Goal: Communication & Community: Answer question/provide support

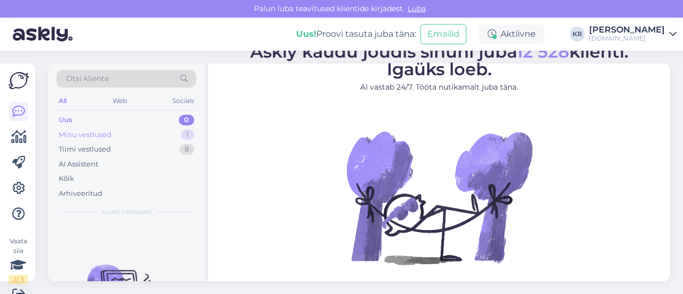
click at [101, 136] on div "Minu vestlused" at bounding box center [85, 135] width 53 height 11
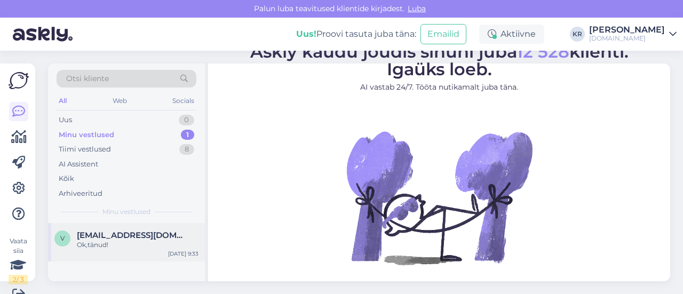
click at [137, 236] on span "[EMAIL_ADDRESS][DOMAIN_NAME]" at bounding box center [132, 236] width 111 height 10
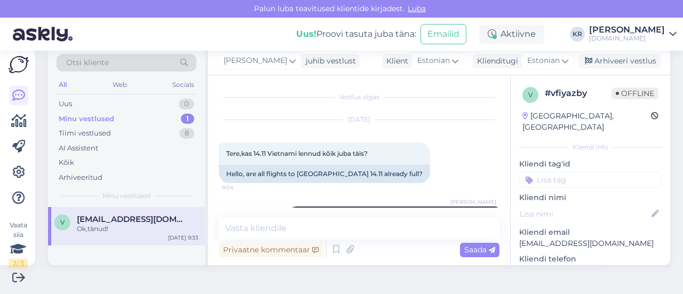
scroll to position [98, 0]
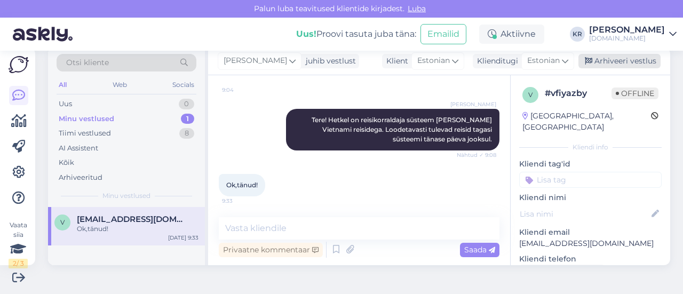
click at [618, 63] on div "Arhiveeri vestlus" at bounding box center [619, 61] width 82 height 14
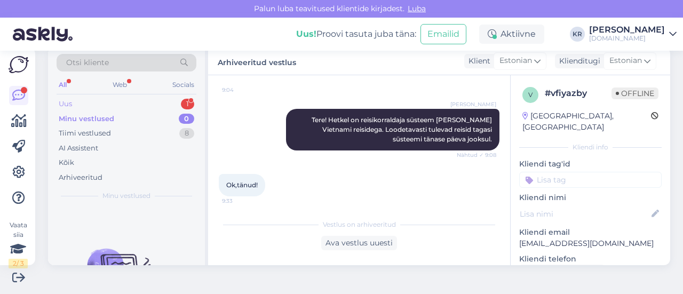
click at [133, 98] on div "Uus 1" at bounding box center [127, 104] width 140 height 15
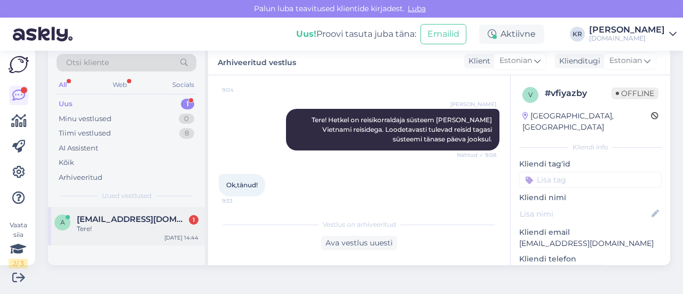
click at [127, 217] on span "[EMAIL_ADDRESS][DOMAIN_NAME]" at bounding box center [132, 219] width 111 height 10
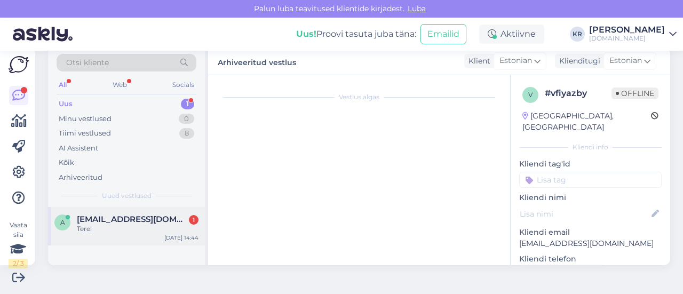
scroll to position [22, 0]
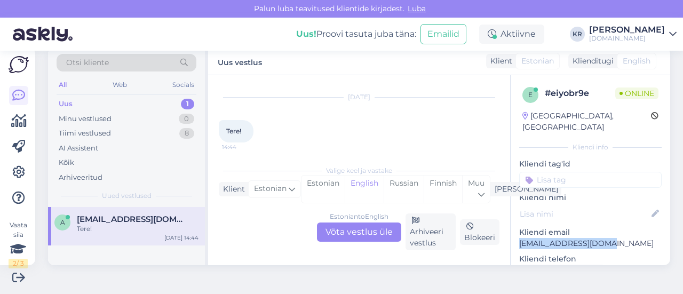
drag, startPoint x: 601, startPoint y: 229, endPoint x: 504, endPoint y: 233, distance: 97.2
copy p "[EMAIL_ADDRESS][DOMAIN_NAME]"
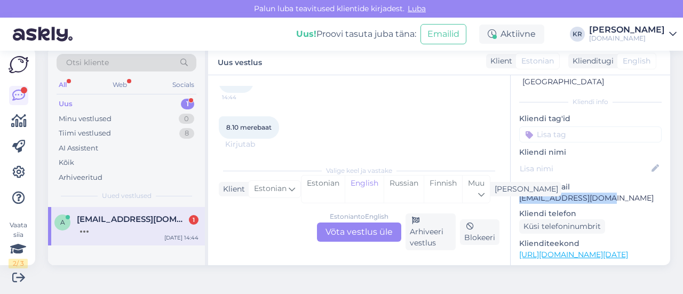
scroll to position [107, 0]
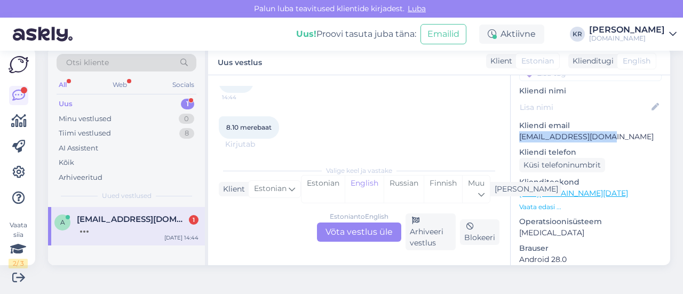
click at [570, 188] on link "[URL][DOMAIN_NAME][DATE]" at bounding box center [573, 193] width 109 height 10
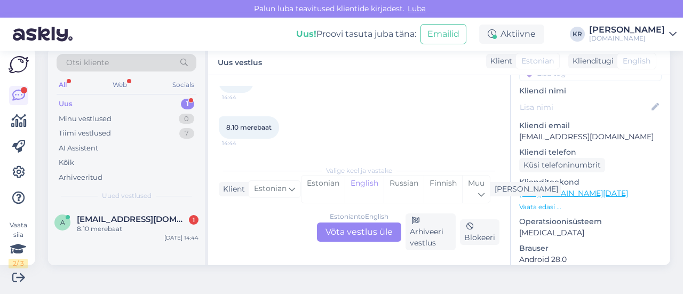
click at [373, 226] on div "Estonian to English Võta vestlus üle" at bounding box center [359, 232] width 84 height 19
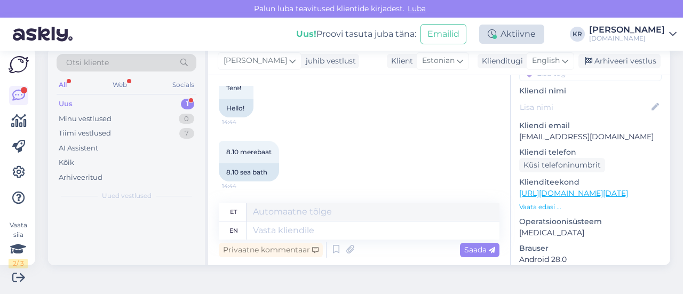
scroll to position [65, 0]
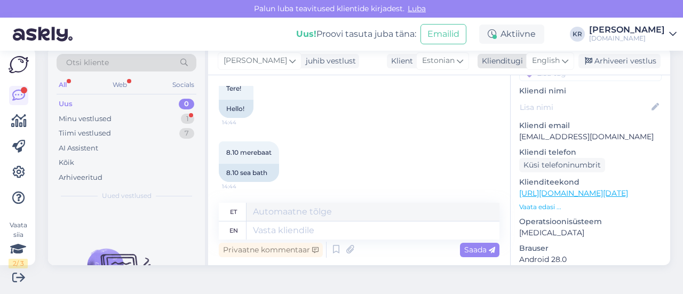
click at [544, 59] on span "English" at bounding box center [546, 61] width 28 height 12
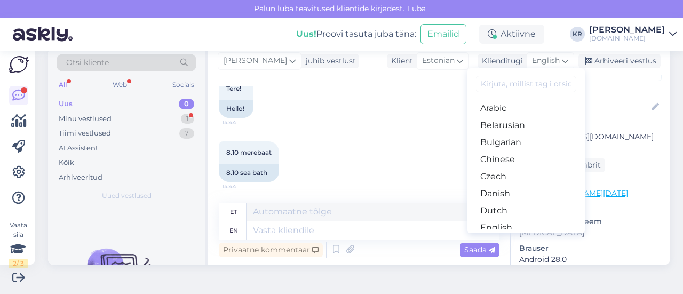
type input "r"
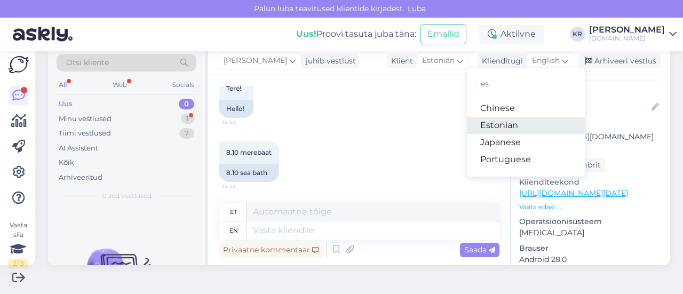
type input "es"
click at [505, 121] on link "Estonian" at bounding box center [525, 125] width 117 height 17
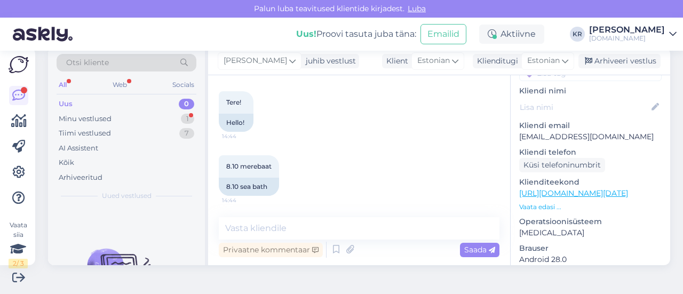
scroll to position [51, 0]
click at [313, 234] on textarea at bounding box center [359, 228] width 281 height 22
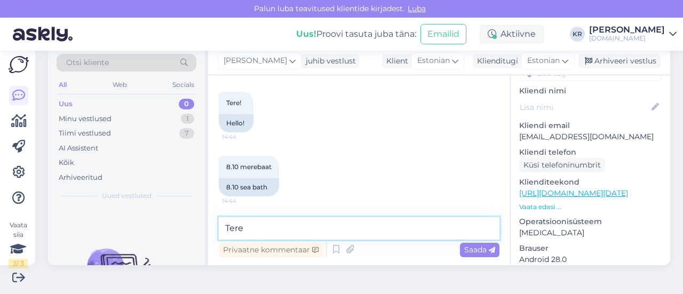
type textarea "Tere!"
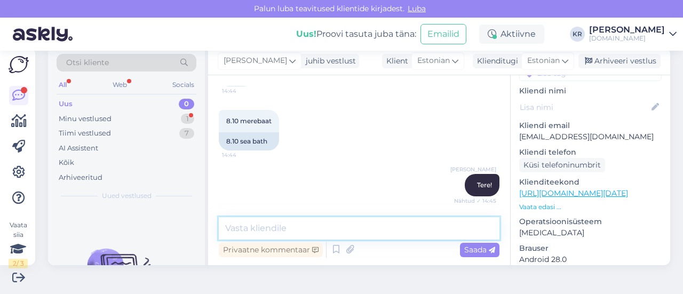
scroll to position [142, 0]
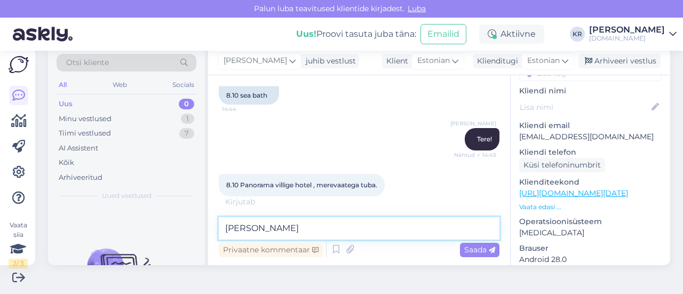
paste textarea "Elegant Sea View Room"
click at [295, 231] on textarea "Saame pakkudaElegant Sea View tuba hinnaga" at bounding box center [359, 228] width 281 height 22
drag, startPoint x: 475, startPoint y: 217, endPoint x: 463, endPoint y: 224, distance: 13.4
click at [466, 221] on textarea "Saame pakkuda Elegant Sea View tuba hinnaga" at bounding box center [359, 228] width 281 height 22
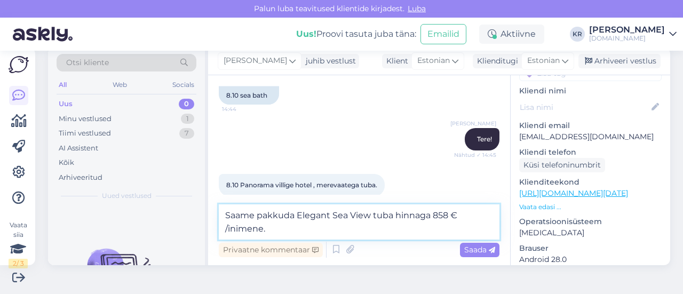
click at [442, 215] on textarea "Saame pakkuda Elegant Sea View tuba hinnaga 858 € /inimene." at bounding box center [359, 221] width 281 height 35
click at [296, 215] on textarea "Saame pakkuda Elegant Sea View tuba hinnaga 868 € /inimene." at bounding box center [359, 221] width 281 height 35
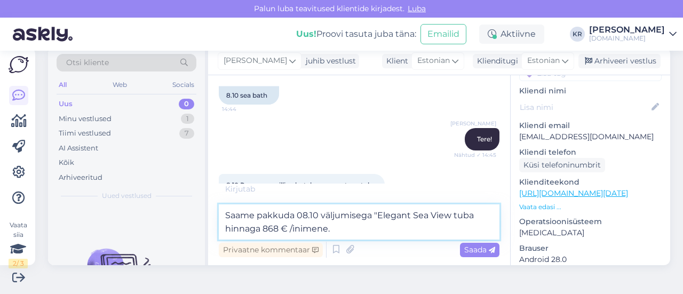
click at [449, 219] on textarea "Saame pakkuda 08.10 väljumisega "Elegant Sea View tuba hinnaga 868 € /inimene." at bounding box center [359, 221] width 281 height 35
type textarea "Saame pakkuda 08.10 väljumisega "Elegant Sea View" tuba hinnaga 868 € /inimene."
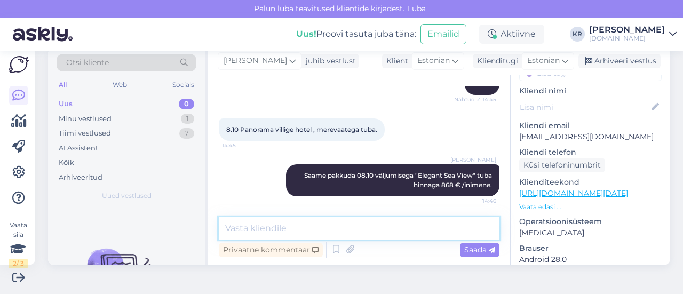
scroll to position [244, 0]
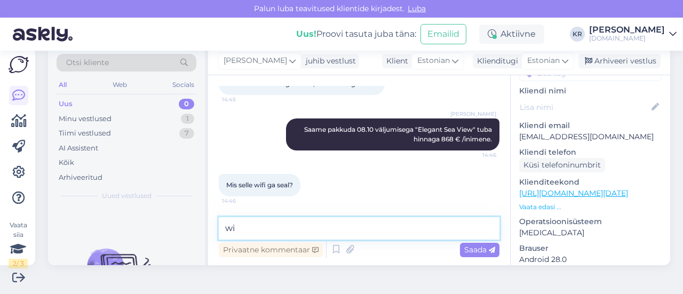
type textarea "w"
type textarea "Wifi on hotellis tasuta."
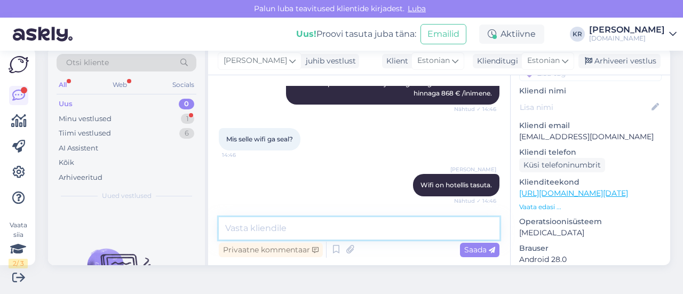
scroll to position [336, 0]
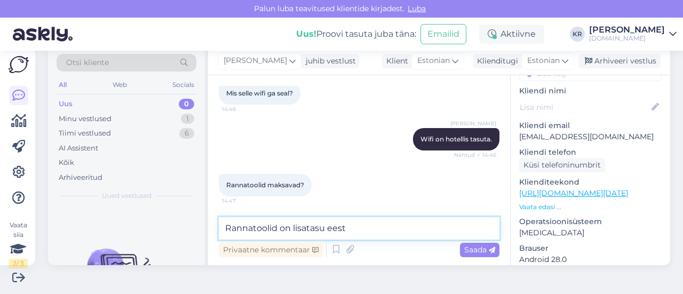
type textarea "Rannatoolid on lisatasu eest."
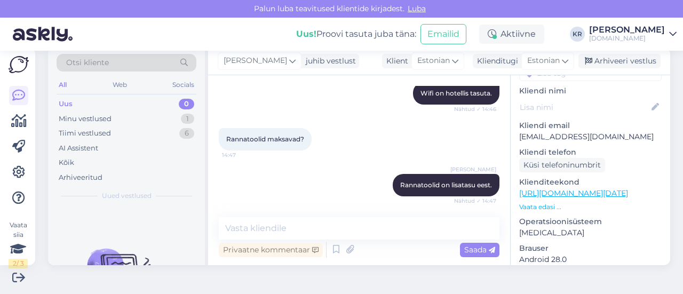
scroll to position [427, 0]
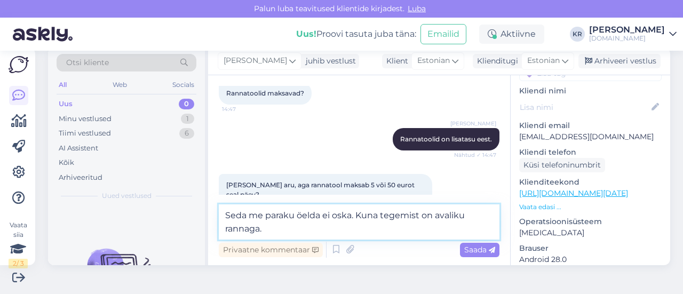
click at [363, 217] on textarea "Seda me paraku öelda ei oska. Kuna tegemist on avaliku rannaga." at bounding box center [359, 221] width 281 height 35
type textarea "Seda me paraku öelda ei oska, kuna tegemist on avaliku rannaga. Need hinnad või…"
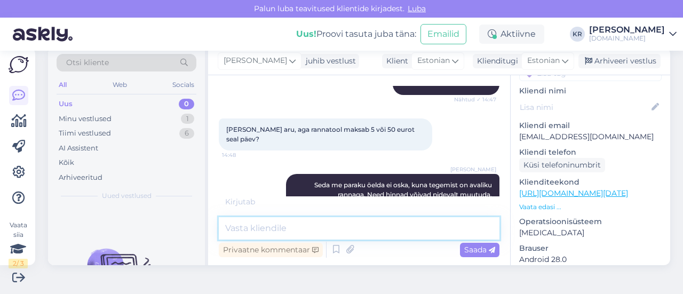
scroll to position [494, 0]
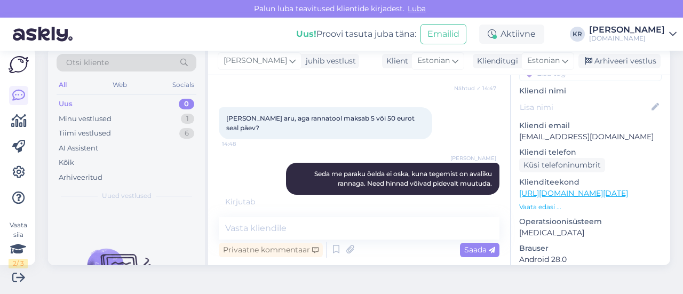
click at [505, 271] on div "Otsi kliente All Web Socials Uus 0 Minu vestlused 1 Tiimi vestlused 6 AI Assist…" at bounding box center [362, 156] width 641 height 243
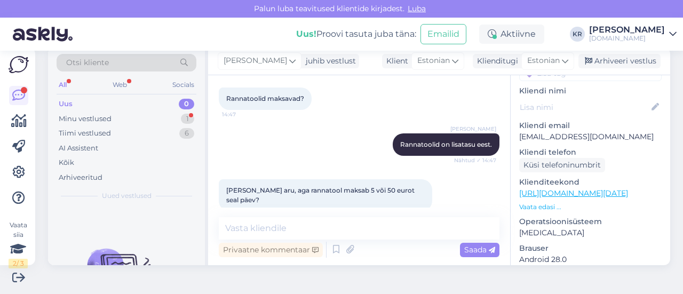
scroll to position [475, 0]
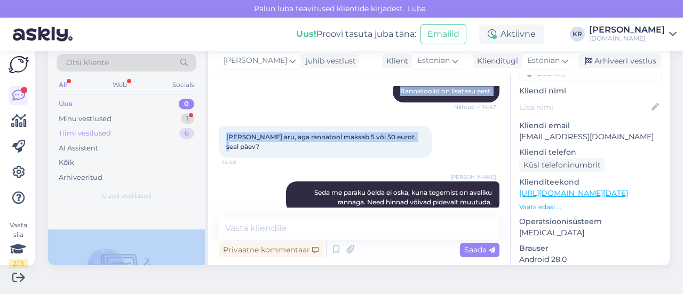
drag, startPoint x: 414, startPoint y: 136, endPoint x: 195, endPoint y: 125, distance: 218.5
click at [195, 125] on div "Otsi kliente All Web Socials Uus 0 Minu vestlused 1 Tiimi vestlused 6 AI Assist…" at bounding box center [359, 156] width 622 height 218
click at [452, 126] on div "[PERSON_NAME] aru, aga rannatool maksab 5 või 50 eurot seal päev? 14:48" at bounding box center [359, 141] width 281 height 55
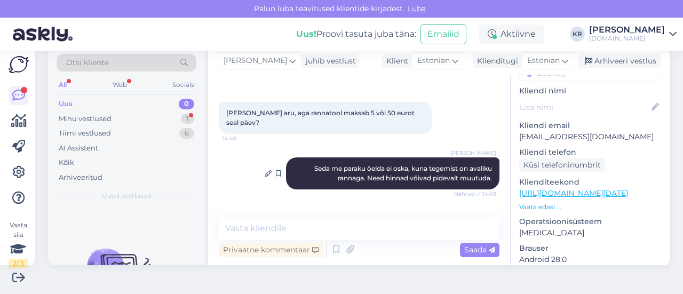
scroll to position [529, 0]
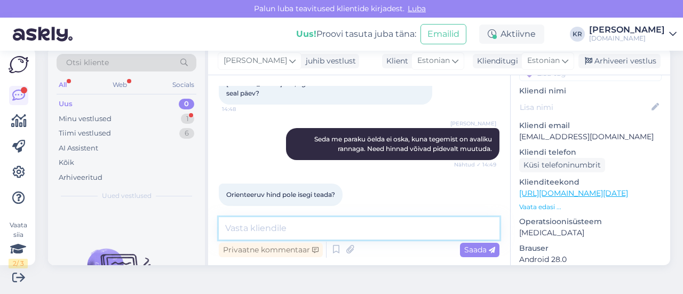
click at [382, 234] on textarea at bounding box center [359, 228] width 281 height 22
type textarea "Hinnad võivad olla 5 - 30 €, oleneb rannast :)"
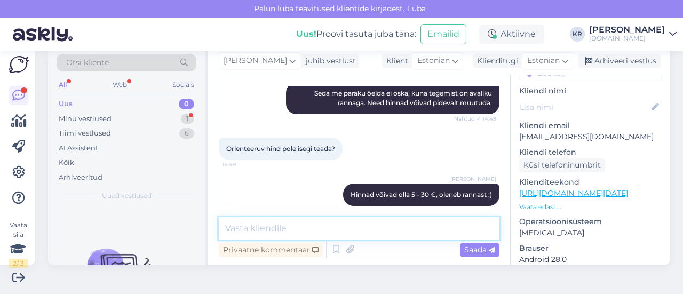
scroll to position [621, 0]
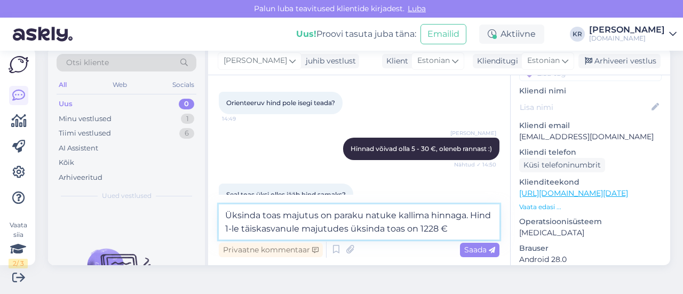
type textarea "Üksinda toas majutus on paraku natuke kallima hinnaga. Hind 1-le täiskasvanule …"
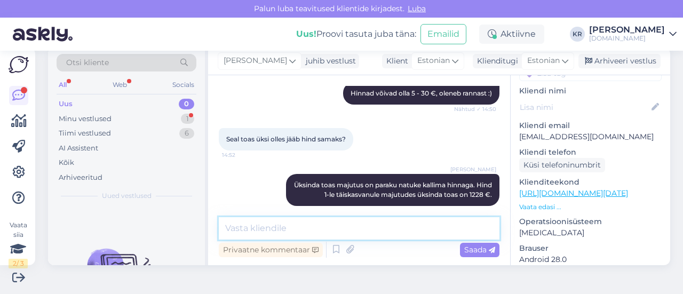
scroll to position [751, 0]
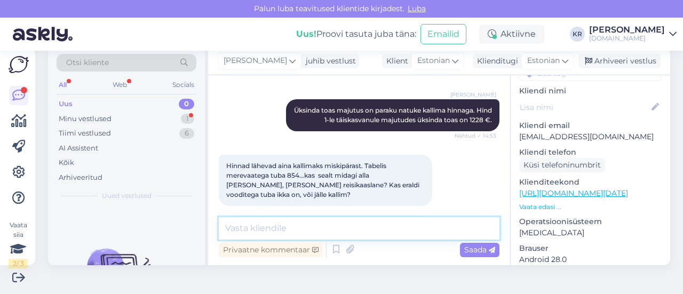
click at [291, 226] on textarea at bounding box center [359, 228] width 281 height 22
type textarea "Ü"
type textarea "T"
click at [357, 215] on div "Vestlus algas [DATE] Tere! 14:44 Hello! 8.10 merebaat 14:44 8.10 sea bath [PERS…" at bounding box center [359, 170] width 302 height 190
click at [351, 226] on textarea at bounding box center [359, 228] width 281 height 22
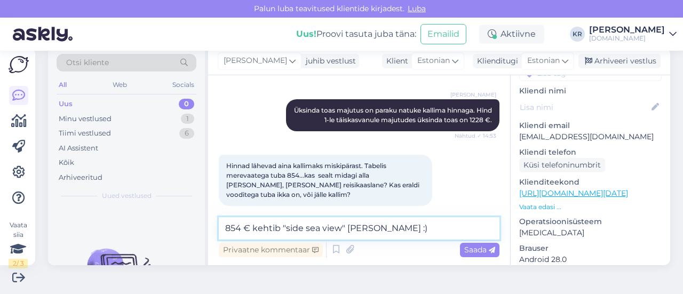
drag, startPoint x: 224, startPoint y: 228, endPoint x: 250, endPoint y: 221, distance: 27.0
click at [224, 228] on textarea "854 € kehtib "side sea view" [PERSON_NAME] :)" at bounding box center [359, 228] width 281 height 22
click at [378, 228] on textarea "854 € kehtib "side sea view" [PERSON_NAME] :)" at bounding box center [359, 228] width 281 height 22
type textarea "854 € kehtib "side sea view" [PERSON_NAME] :)"
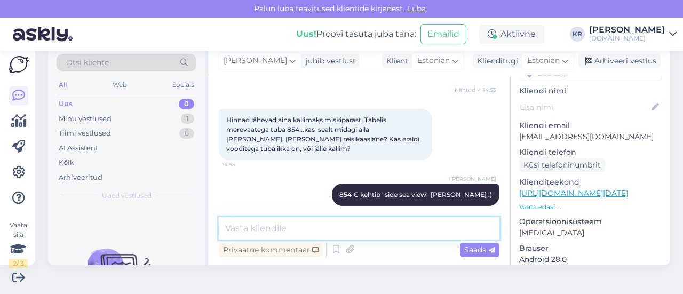
click at [381, 229] on textarea at bounding box center [359, 228] width 281 height 22
type textarea "K"
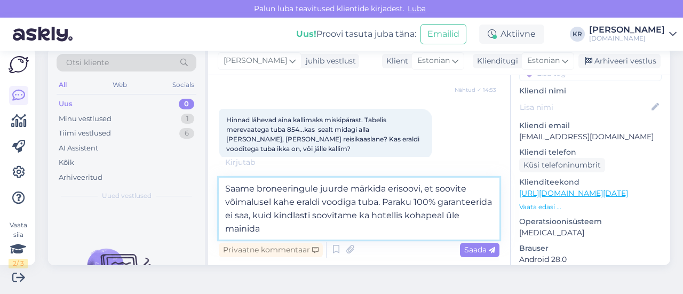
type textarea "Saame broneeringule juurde märkida erisoovi, et soovite võimalusel kahe eraldi …"
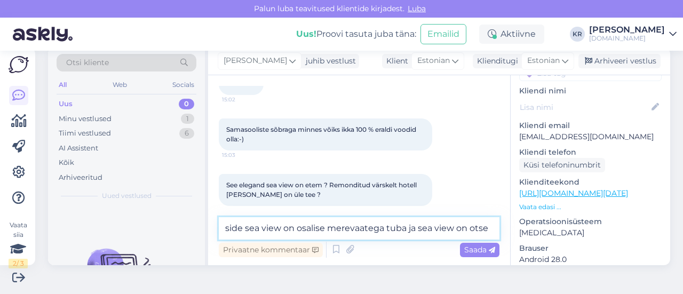
scroll to position [1039, 0]
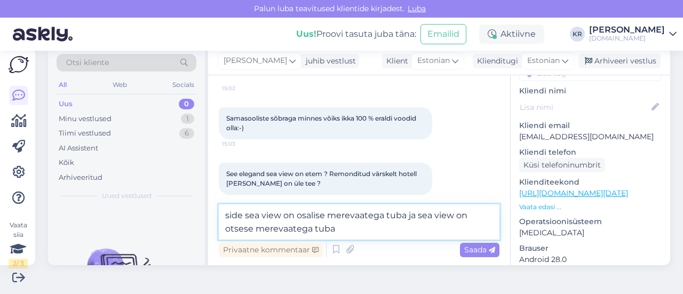
type textarea "side sea view on osalise merevaatega tuba ja sea view on otsese merevaatega tub…"
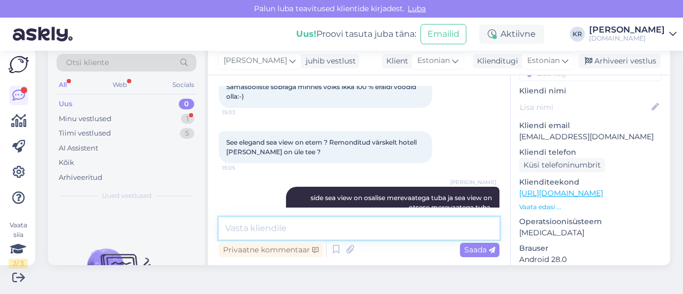
scroll to position [1130, 0]
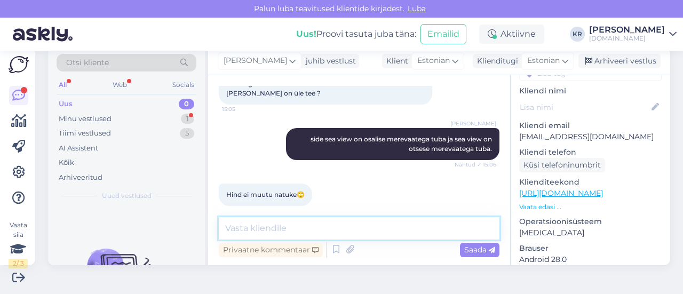
click at [334, 229] on textarea at bounding box center [359, 228] width 281 height 22
click at [155, 116] on div "Minu vestlused 1" at bounding box center [127, 119] width 140 height 15
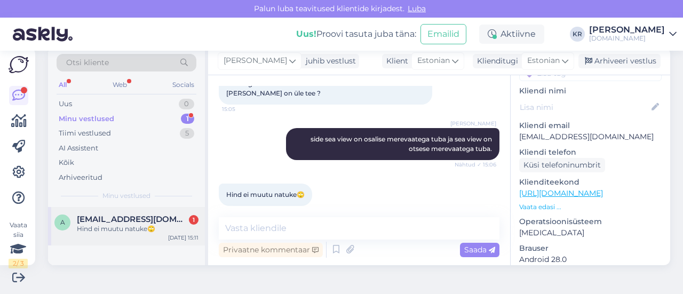
click at [142, 231] on div "Hind ei muutu natuke🙄" at bounding box center [138, 229] width 122 height 10
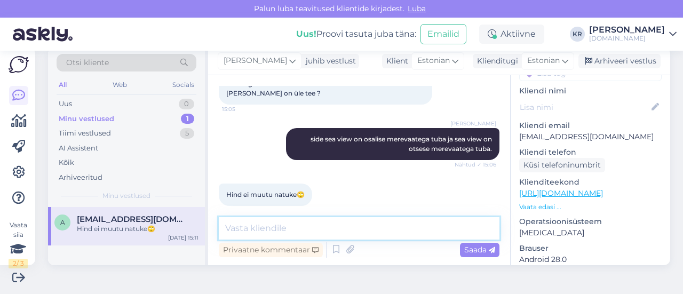
click at [312, 228] on textarea at bounding box center [359, 228] width 281 height 22
click at [244, 228] on textarea "Mis te täpsemalt mõtlete?" at bounding box center [359, 228] width 281 height 22
click at [353, 233] on textarea "Mis Te täpsemalt mõtlete?" at bounding box center [359, 228] width 281 height 22
type textarea "Mis Te täpsemalt mõtlete?"
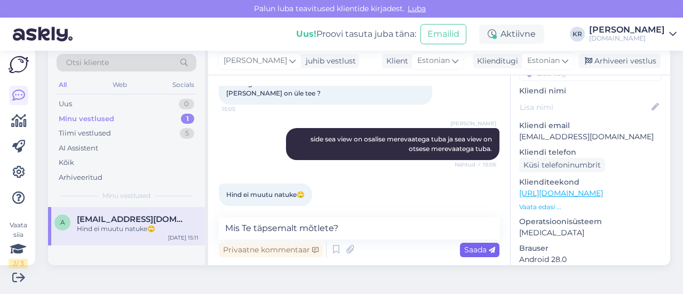
click at [471, 250] on span "Saada" at bounding box center [479, 250] width 31 height 10
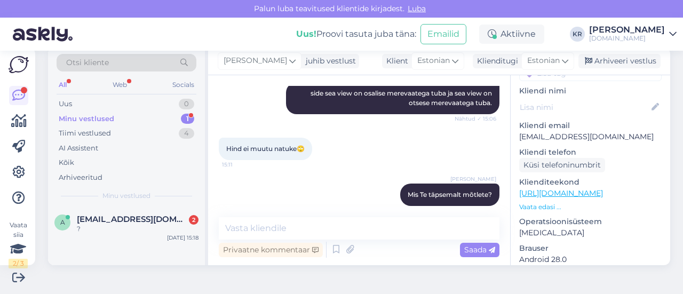
scroll to position [1267, 0]
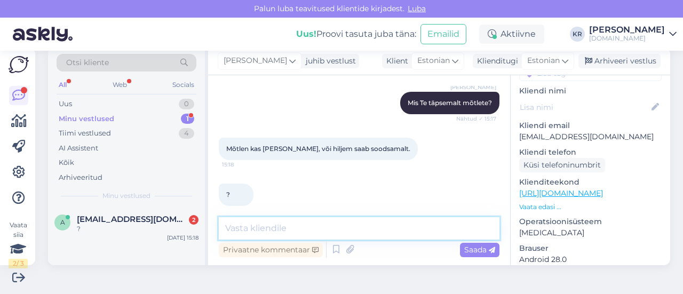
click at [336, 224] on textarea at bounding box center [359, 228] width 281 height 22
type textarea "A"
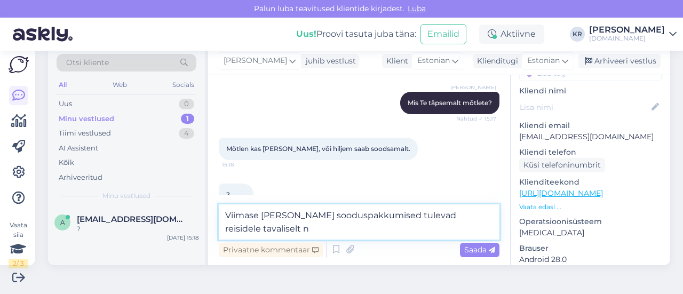
scroll to position [1278, 0]
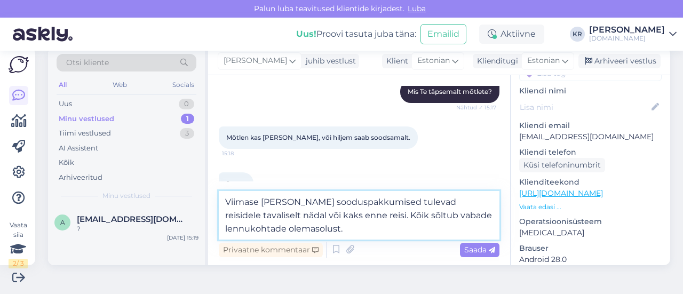
click at [225, 197] on textarea "Viimase [PERSON_NAME] sooduspakkumised tulevad reisidele tavaliselt nädal või k…" at bounding box center [359, 215] width 281 height 49
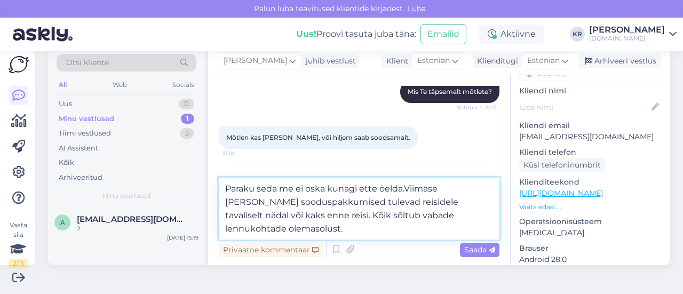
type textarea "Paraku seda me ei oska kunagi ette öelda. Viimase [PERSON_NAME] sooduspakkumise…"
click at [478, 219] on textarea "Paraku seda me ei oska kunagi ette öelda. Viimase [PERSON_NAME] sooduspakkumise…" at bounding box center [359, 209] width 281 height 62
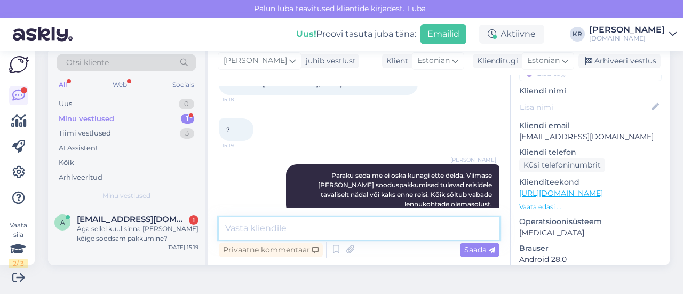
scroll to position [1388, 0]
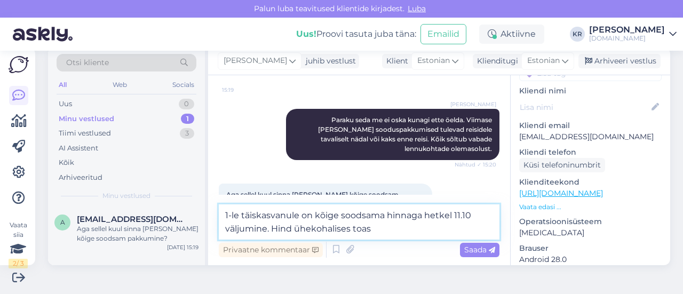
drag, startPoint x: 386, startPoint y: 232, endPoint x: 296, endPoint y: 231, distance: 90.7
click at [296, 231] on textarea "1-le täiskasvanule on kõige soodsama hinnaga hetkel 11.10 väljumine. Hind üheko…" at bounding box center [359, 221] width 281 height 35
paste textarea "Superior Double Room Inland View for Single Use"
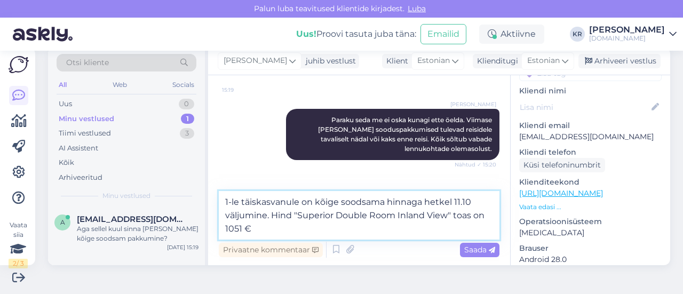
type textarea "1-le täiskasvanule on kõige soodsama hinnaga hetkel 11.10 väljumine. Hind "Supe…"
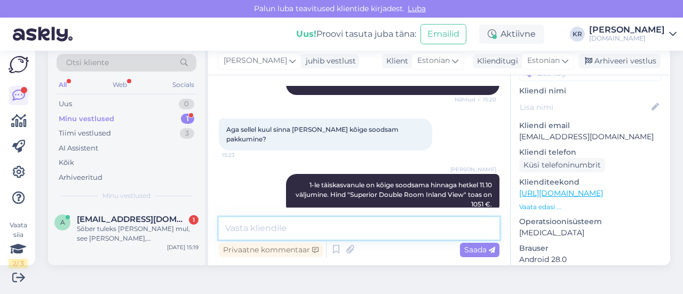
scroll to position [1508, 0]
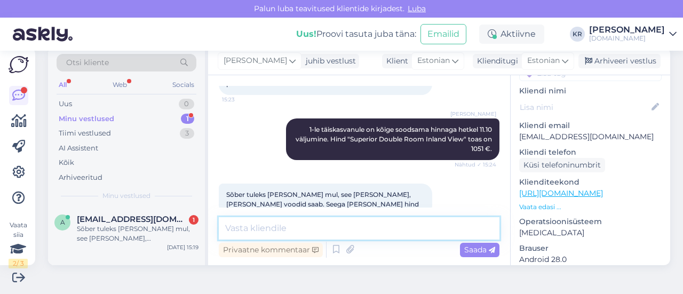
click at [312, 225] on textarea at bounding box center [359, 228] width 281 height 22
type textarea "E"
type textarea "T"
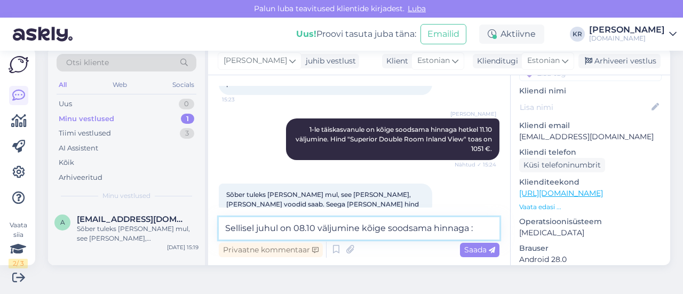
type textarea "Sellisel juhul on 08.10 väljumine kõige soodsama hinnaga :)"
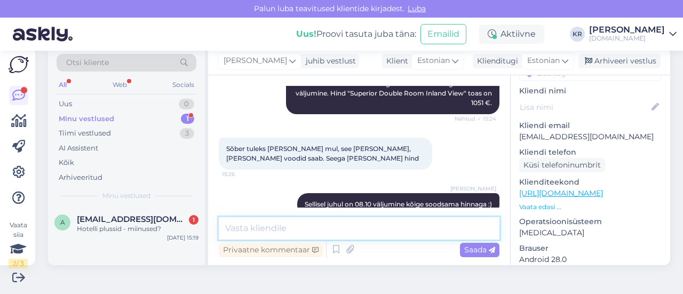
scroll to position [1600, 0]
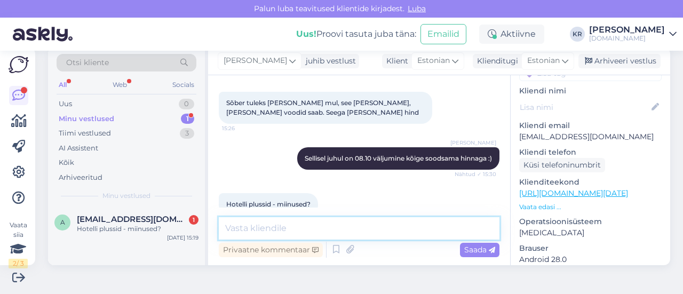
click at [363, 228] on textarea at bounding box center [359, 228] width 281 height 22
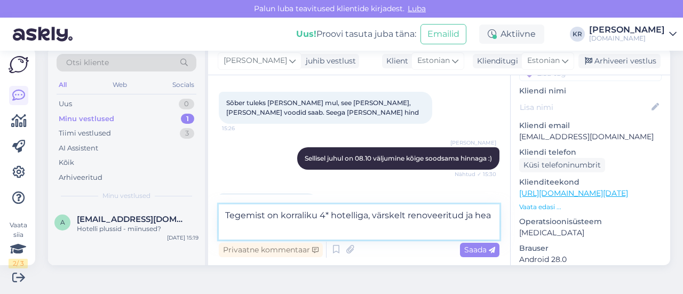
scroll to position [1611, 0]
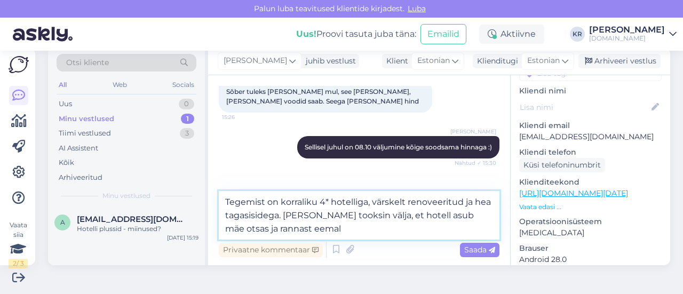
type textarea "Tegemist on korraliku 4* hotelliga, värskelt renoveeritud ja hea tagasisidega. …"
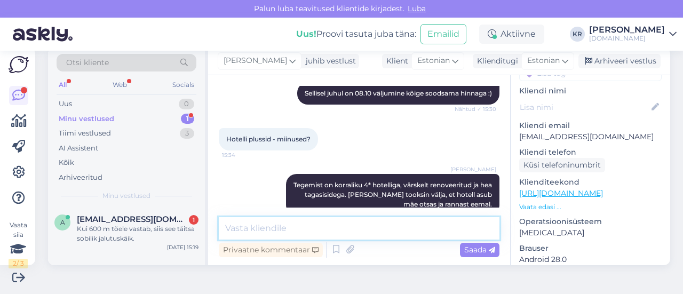
scroll to position [1711, 0]
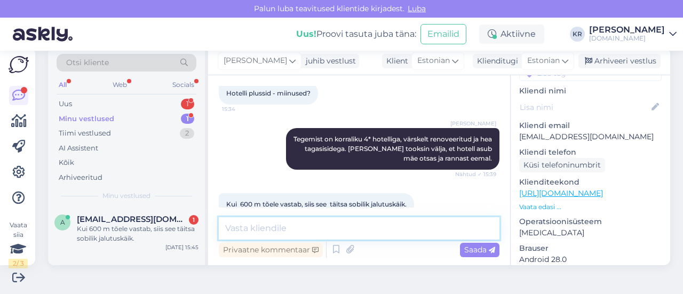
click at [301, 227] on textarea at bounding box center [359, 228] width 281 height 22
type textarea "Liivarannast umbes 600m kaugusel :)"
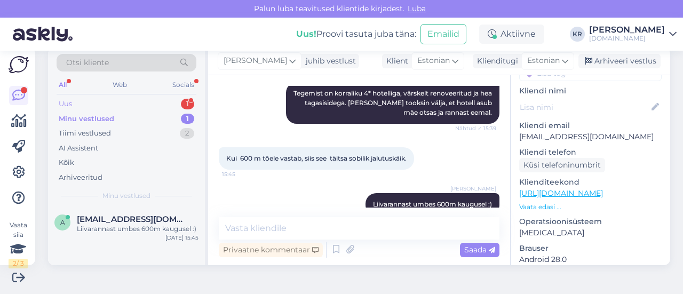
click at [142, 103] on div "Uus 1" at bounding box center [127, 104] width 140 height 15
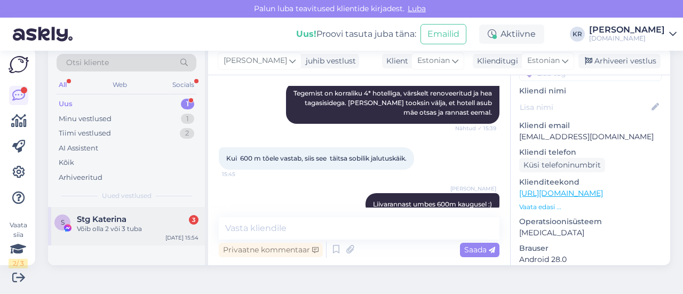
click at [135, 231] on div "Võib olla 2 või 3 tuba" at bounding box center [138, 229] width 122 height 10
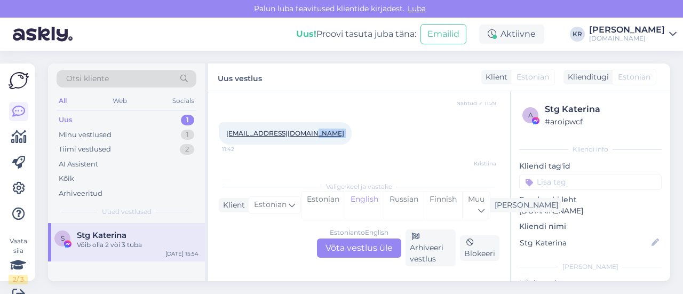
scroll to position [481, 0]
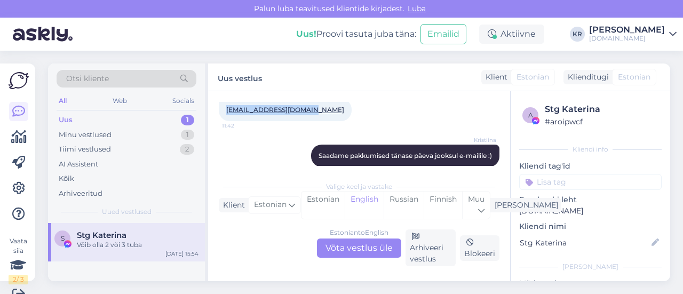
drag, startPoint x: 309, startPoint y: 156, endPoint x: 226, endPoint y: 112, distance: 94.8
click at [226, 112] on div "[EMAIL_ADDRESS][DOMAIN_NAME] 11:42" at bounding box center [285, 110] width 133 height 22
copy link "[EMAIL_ADDRESS][DOMAIN_NAME]"
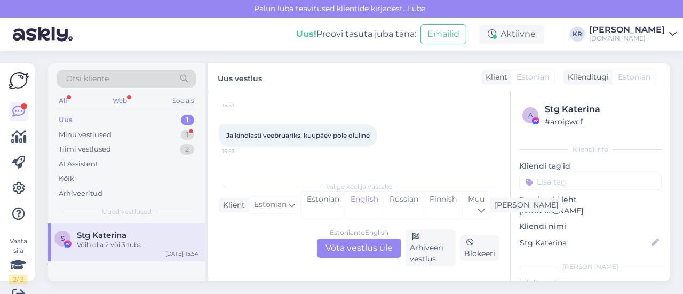
scroll to position [698, 0]
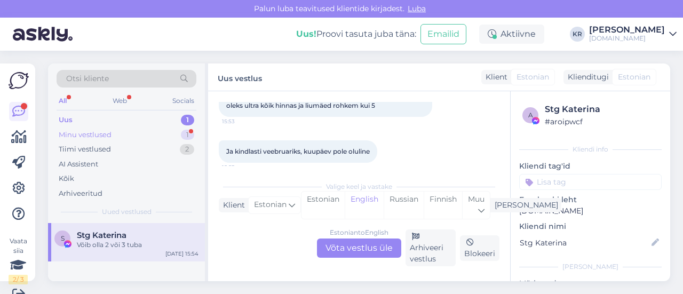
click at [134, 140] on div "Minu vestlused 1" at bounding box center [127, 135] width 140 height 15
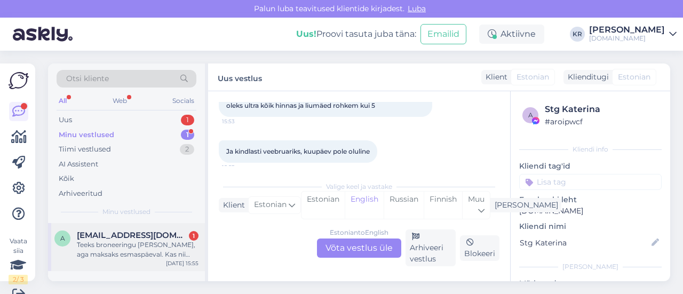
click at [152, 257] on div "Teeks broneeringu [PERSON_NAME], aga maksaks esmaspäeval. Kas nii sobib?" at bounding box center [138, 249] width 122 height 19
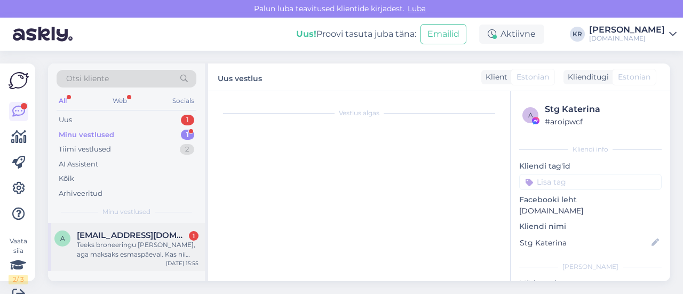
scroll to position [16, 0]
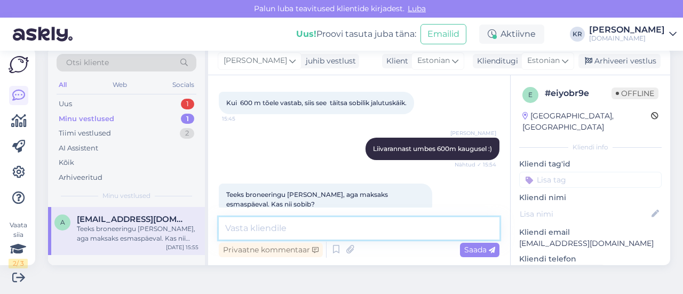
click at [348, 228] on textarea at bounding box center [359, 228] width 281 height 22
type textarea "P"
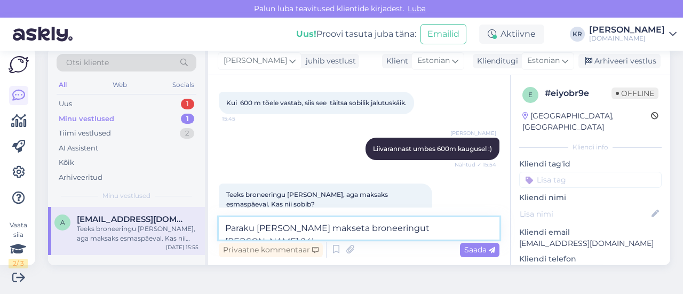
click at [435, 229] on textarea "Paraku [PERSON_NAME] makseta broneeringut [PERSON_NAME] 24h." at bounding box center [359, 228] width 281 height 22
click at [482, 227] on textarea "Paraku [PERSON_NAME] makseta broneeringut [PERSON_NAME] 24h." at bounding box center [359, 228] width 281 height 22
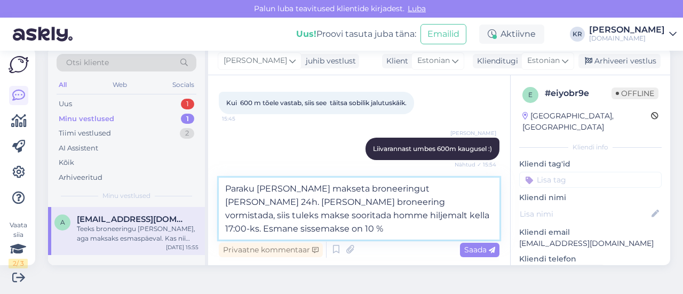
type textarea "Paraku [PERSON_NAME] makseta broneeringut [PERSON_NAME] 24h. [PERSON_NAME] bron…"
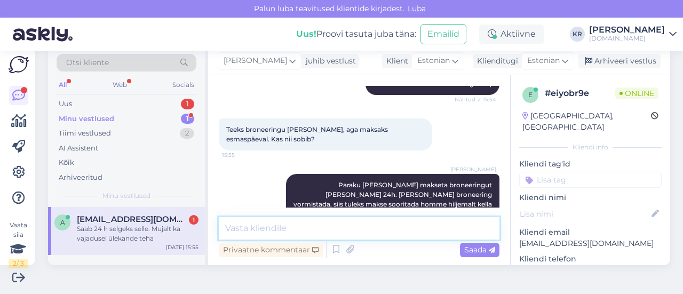
scroll to position [1924, 0]
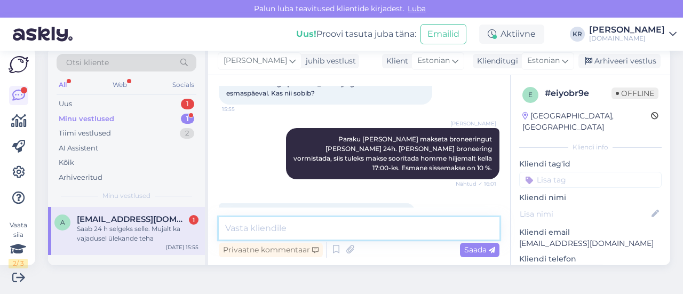
click at [335, 228] on textarea at bounding box center [359, 228] width 281 height 22
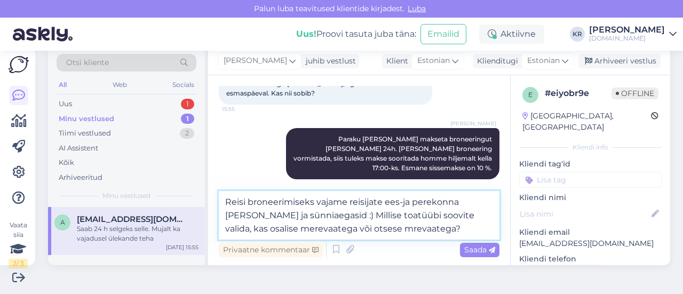
type textarea "Reisi broneerimiseks vajame reisijate ees-ja perekonna [PERSON_NAME] ja sünniae…"
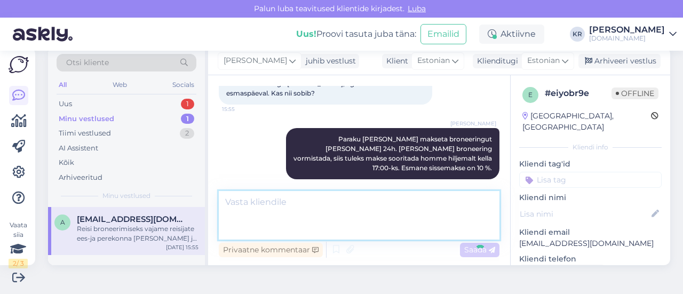
scroll to position [1989, 0]
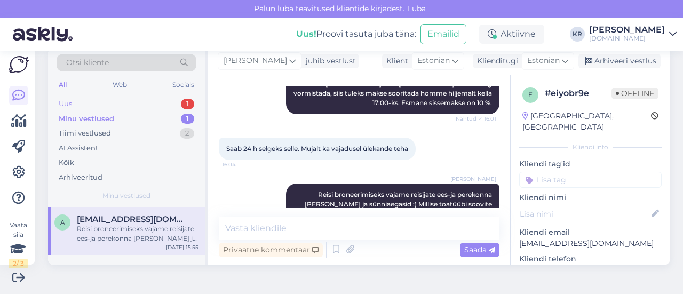
click at [142, 103] on div "Uus 1" at bounding box center [127, 104] width 140 height 15
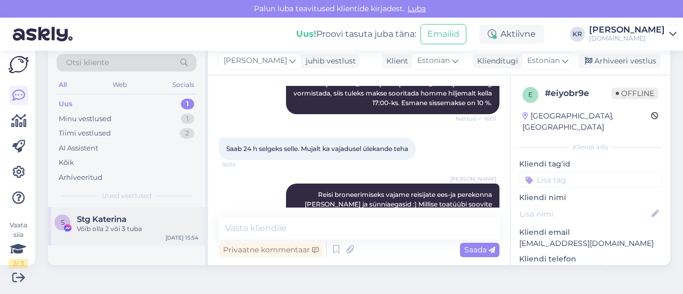
click at [135, 229] on div "Võib olla 2 või 3 tuba" at bounding box center [138, 229] width 122 height 10
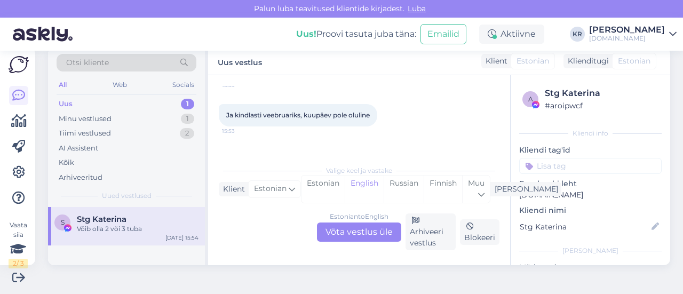
scroll to position [645, 0]
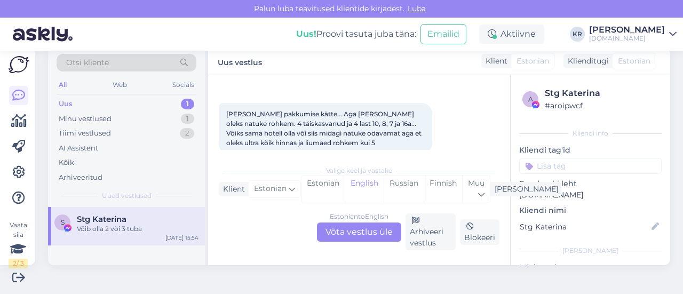
click at [375, 229] on div "Estonian to English Võta vestlus üle" at bounding box center [359, 232] width 84 height 19
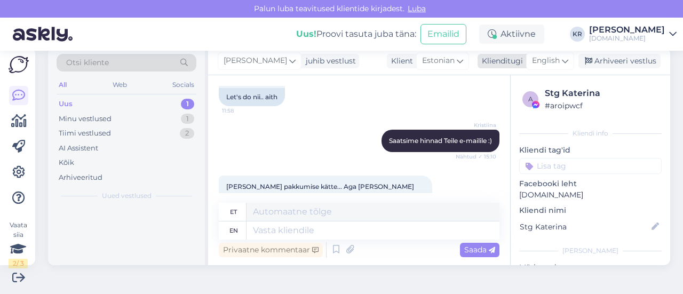
scroll to position [717, 0]
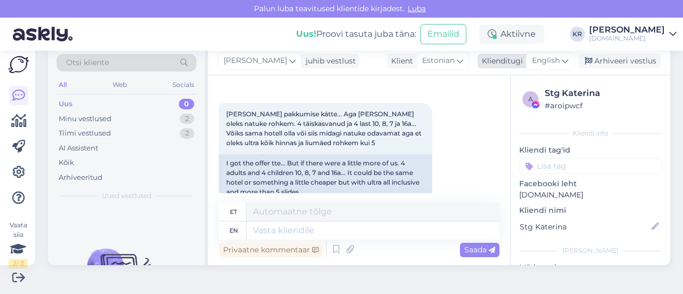
click at [562, 63] on icon at bounding box center [565, 61] width 6 height 12
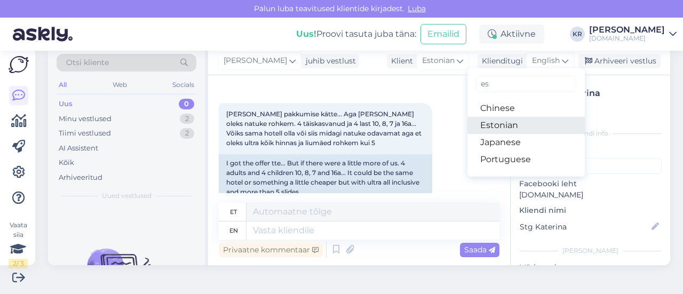
click at [509, 126] on link "Estonian" at bounding box center [525, 125] width 117 height 17
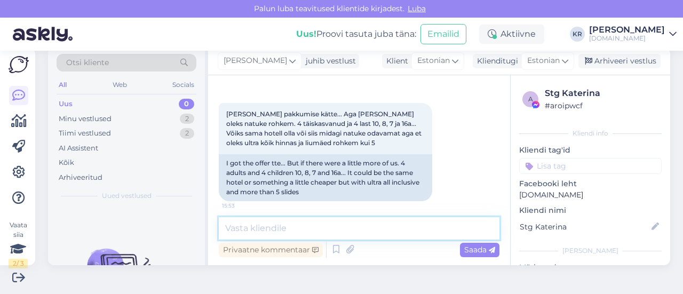
click at [348, 231] on textarea at bounding box center [359, 228] width 281 height 22
type textarea "[PERSON_NAME] soovite tubadesse jaguneda? :)"
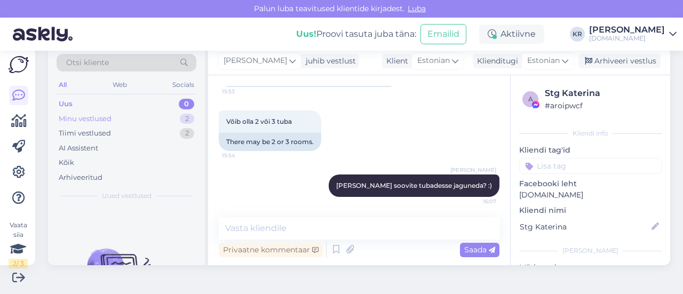
click at [114, 117] on div "Minu vestlused 2" at bounding box center [127, 119] width 140 height 15
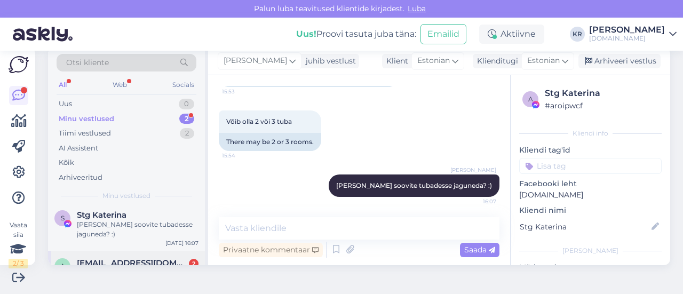
scroll to position [18, 0]
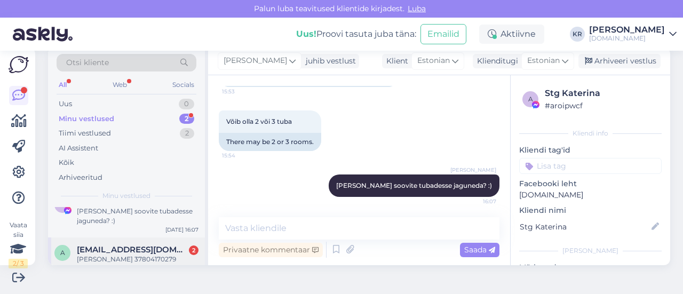
click at [153, 255] on div "[PERSON_NAME] 37804170279" at bounding box center [138, 260] width 122 height 10
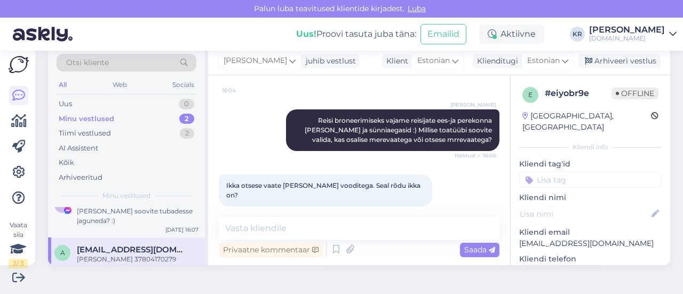
scroll to position [2080, 0]
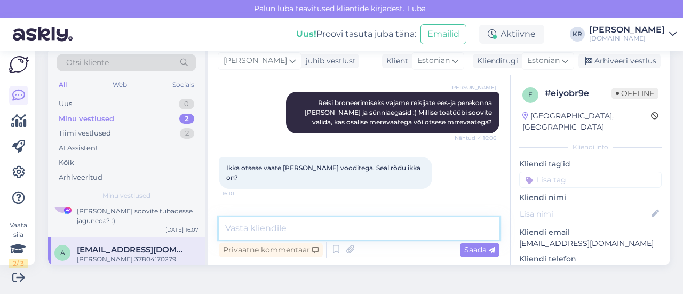
drag, startPoint x: 369, startPoint y: 227, endPoint x: 367, endPoint y: 220, distance: 7.9
click at [368, 227] on textarea at bounding box center [359, 228] width 281 height 22
type textarea "t"
click at [225, 231] on textarea "Toad on rõduga või terrassiga :)" at bounding box center [359, 228] width 281 height 22
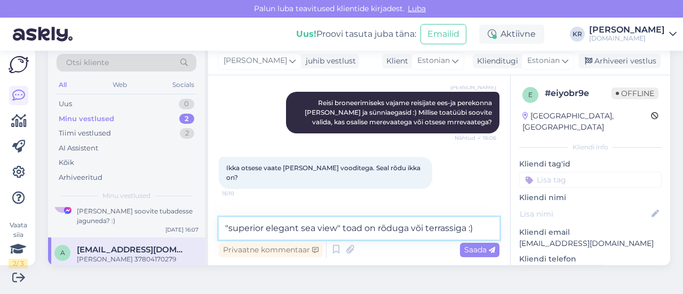
click at [265, 230] on textarea ""superior elegant sea view" toad on rõduga või terrassiga :)" at bounding box center [359, 228] width 281 height 22
click at [263, 228] on textarea ""s uperiorelegant sea view" toad on rõduga või terrassiga :)" at bounding box center [359, 228] width 281 height 22
drag, startPoint x: 264, startPoint y: 227, endPoint x: 229, endPoint y: 228, distance: 34.7
click at [229, 228] on textarea ""s uperiorelegant sea view" toad on rõduga või terrassiga :)" at bounding box center [359, 228] width 281 height 22
type textarea ""elegant sea view" toad on rõduga või terrassiga :)"
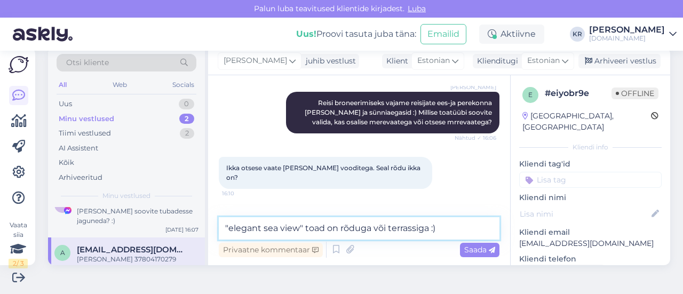
click at [458, 225] on textarea ""elegant sea view" toad on rõduga või terrassiga :)" at bounding box center [359, 228] width 281 height 22
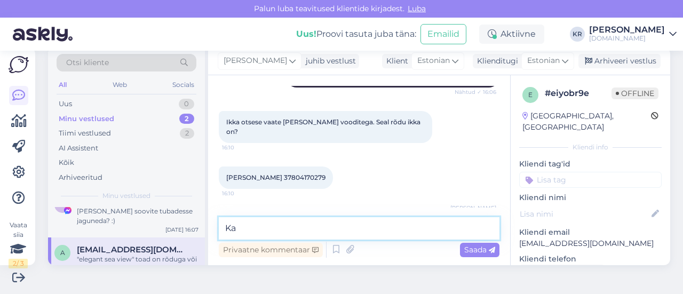
type textarea "K"
type textarea "Kuidas on [PERSON_NAME] andmed?"
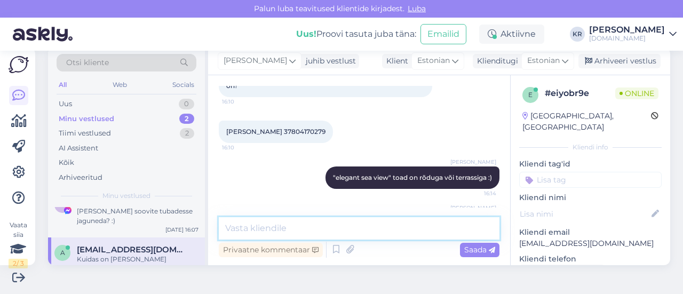
click at [401, 224] on textarea at bounding box center [359, 228] width 281 height 22
type textarea "t"
type textarea "T"
type textarea "M"
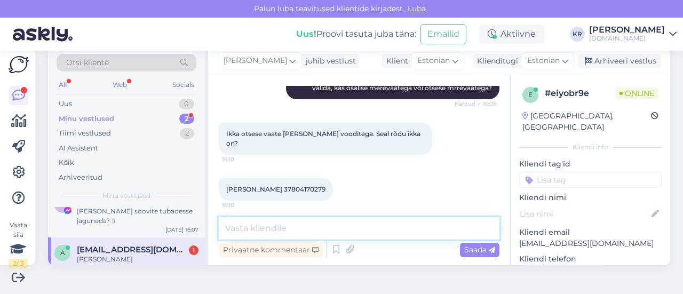
scroll to position [2111, 0]
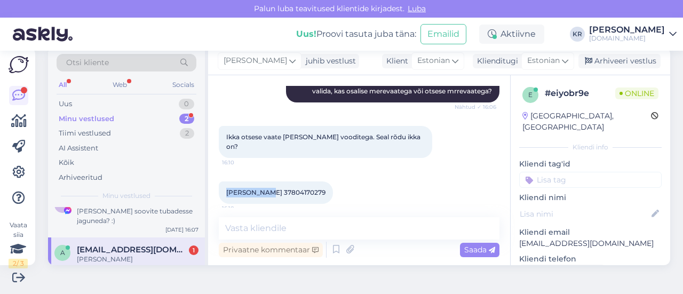
drag, startPoint x: 266, startPoint y: 153, endPoint x: 225, endPoint y: 151, distance: 41.1
click at [225, 181] on div "[PERSON_NAME] 37804170279 16:10" at bounding box center [276, 192] width 114 height 22
copy span "[PERSON_NAME]"
drag, startPoint x: 271, startPoint y: 153, endPoint x: 279, endPoint y: 152, distance: 8.0
click at [279, 188] on span "[PERSON_NAME] 37804170279" at bounding box center [275, 192] width 99 height 8
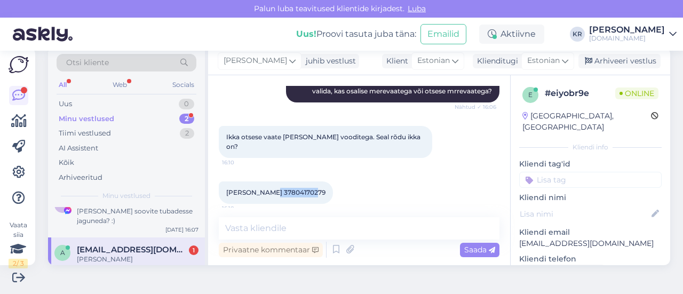
drag, startPoint x: 293, startPoint y: 154, endPoint x: 269, endPoint y: 152, distance: 24.1
click at [269, 188] on span "[PERSON_NAME] 37804170279" at bounding box center [275, 192] width 99 height 8
copy span "37804170279"
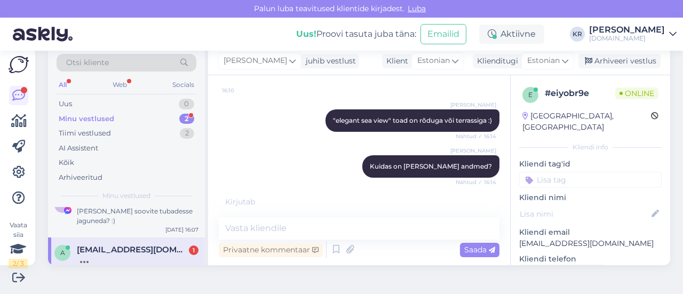
scroll to position [2264, 0]
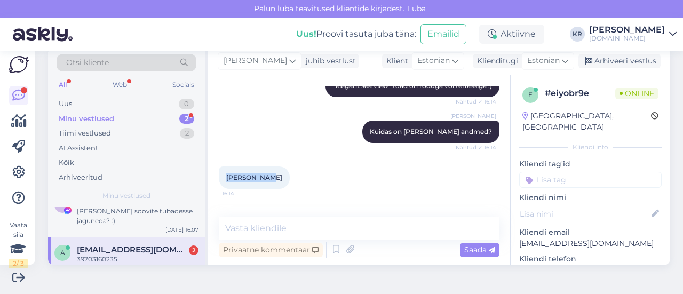
drag, startPoint x: 256, startPoint y: 140, endPoint x: 224, endPoint y: 138, distance: 32.1
click at [223, 166] on div "[PERSON_NAME] 16:14" at bounding box center [254, 177] width 71 height 22
copy span "[PERSON_NAME]"
click at [237, 219] on span "39703160235" at bounding box center [246, 223] width 41 height 8
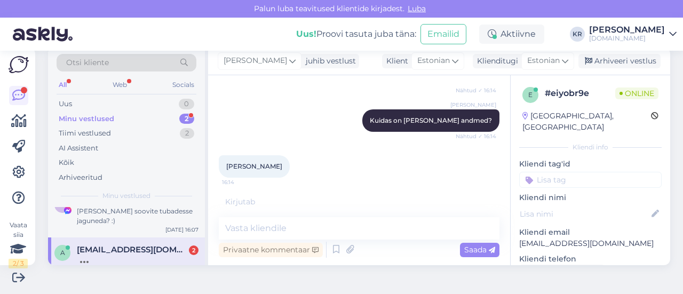
scroll to position [2310, 0]
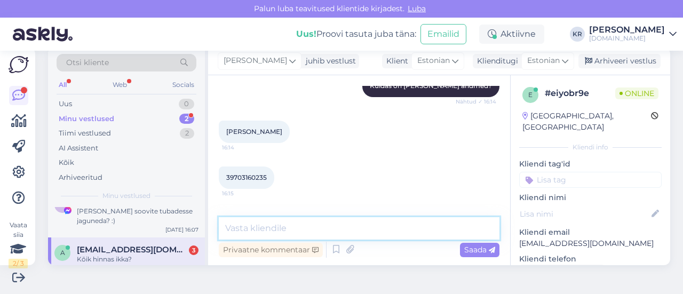
click at [292, 219] on textarea at bounding box center [359, 228] width 281 height 22
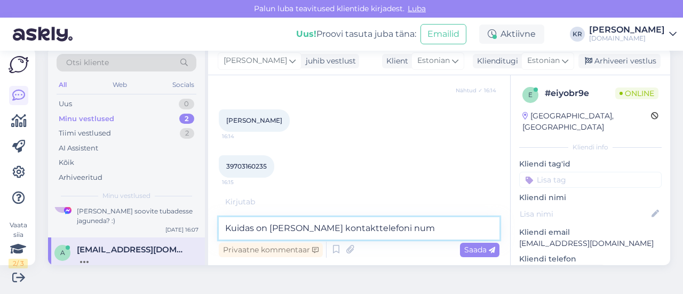
scroll to position [2356, 0]
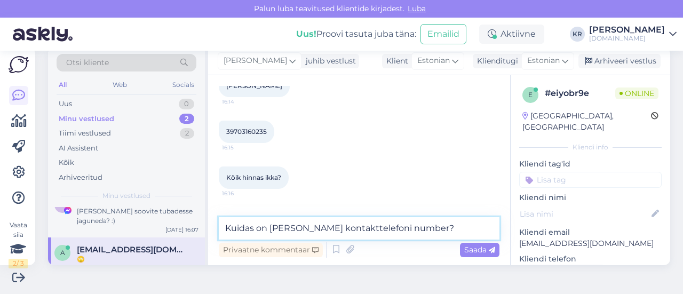
type textarea "Kuidas on [PERSON_NAME] kontakttelefoni number?"
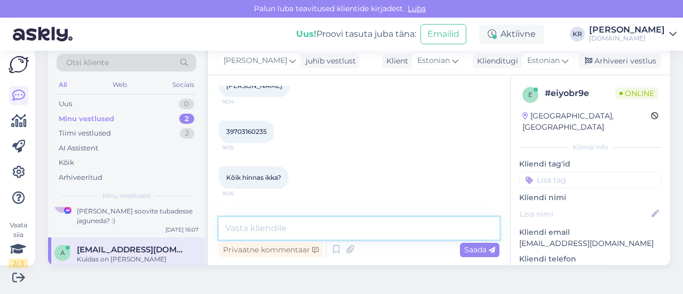
scroll to position [2402, 0]
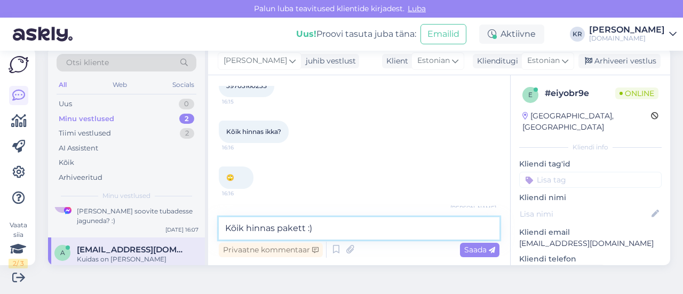
click at [226, 227] on textarea "Kõik hinnas pakett :)" at bounding box center [359, 228] width 281 height 22
type textarea "Täpselt, kõik hinnas pakett :)"
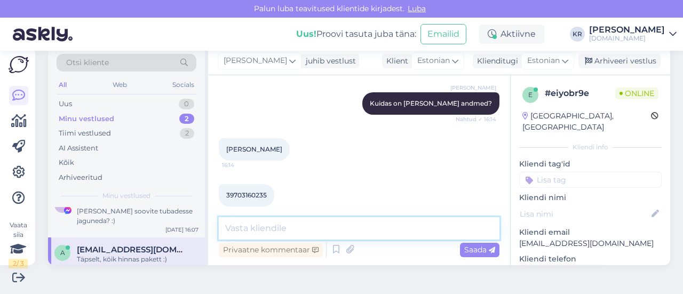
scroll to position [2287, 0]
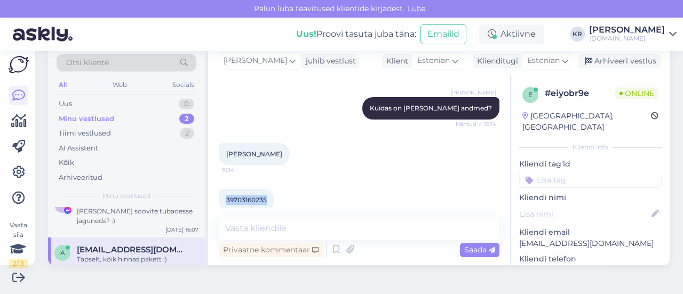
drag, startPoint x: 267, startPoint y: 160, endPoint x: 229, endPoint y: 161, distance: 37.9
click at [221, 189] on div "39703160235 16:15" at bounding box center [246, 200] width 55 height 22
copy span "39703160235"
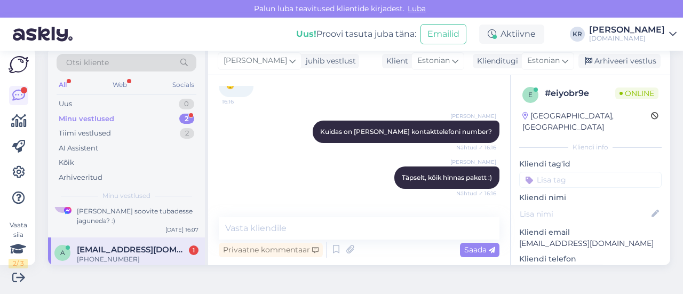
drag, startPoint x: 266, startPoint y: 187, endPoint x: 232, endPoint y: 186, distance: 34.2
click at [232, 212] on div "[PHONE_NUMBER]:16" at bounding box center [257, 223] width 77 height 22
copy span "725241922"
click at [273, 224] on textarea at bounding box center [359, 228] width 281 height 22
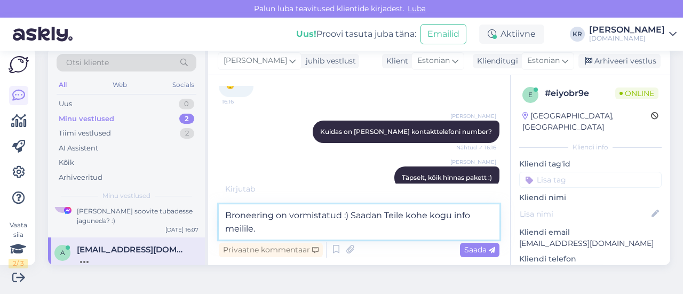
type textarea "Broneering on vormistatud :) Saadan Teile kohe kogu info meilile."
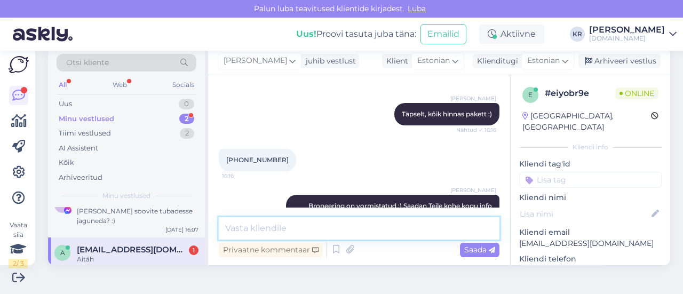
scroll to position [2541, 0]
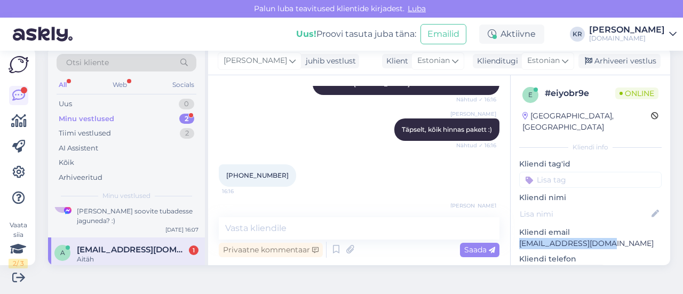
drag, startPoint x: 557, startPoint y: 235, endPoint x: 506, endPoint y: 234, distance: 50.7
copy p "[EMAIL_ADDRESS][DOMAIN_NAME]"
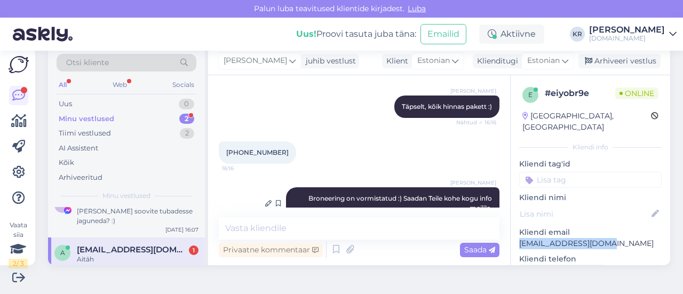
scroll to position [2542, 0]
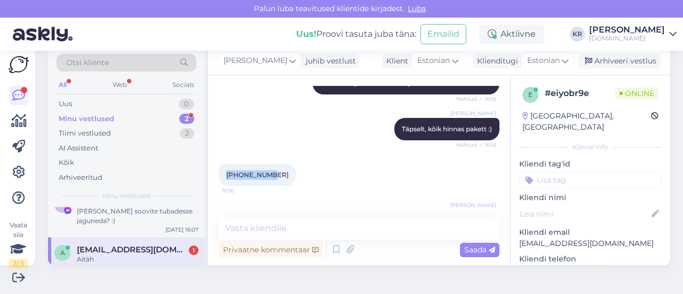
drag, startPoint x: 269, startPoint y: 138, endPoint x: 234, endPoint y: 136, distance: 35.3
click at [216, 135] on div "Vestlus algas [DATE] Tere! 14:44 Hello! 8.10 merebaat 14:44 8.10 sea bath [PERS…" at bounding box center [359, 170] width 302 height 190
copy span "[PHONE_NUMBER]"
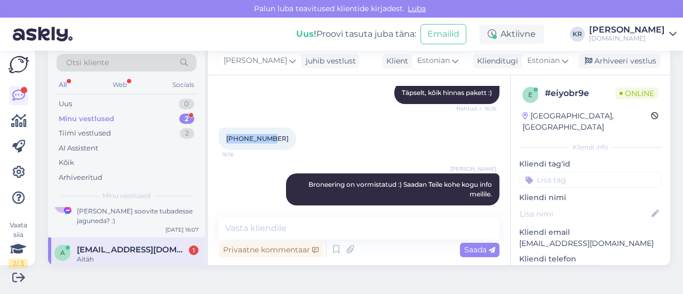
scroll to position [2595, 0]
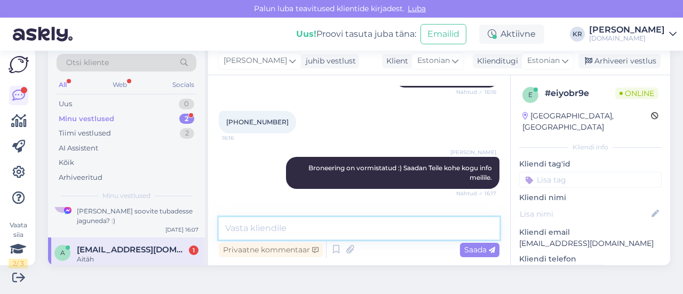
click at [341, 233] on textarea at bounding box center [359, 228] width 281 height 22
type textarea "K"
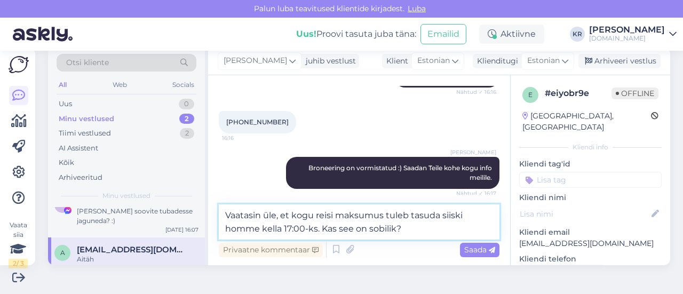
click at [265, 216] on textarea "Vaatasin üle, et kogu reisi maksumus tuleb tasuda siiski homme kella 17:00-ks. …" at bounding box center [359, 221] width 281 height 35
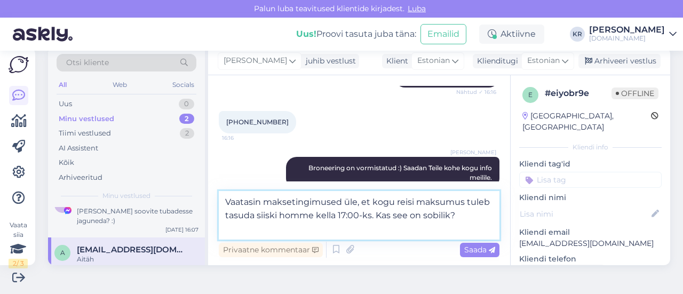
click at [365, 202] on textarea "Vaatasin maksetingimused üle, et kogu reisi maksumus tuleb tasuda siiski homme …" at bounding box center [359, 215] width 281 height 49
drag, startPoint x: 319, startPoint y: 212, endPoint x: 292, endPoint y: 215, distance: 26.8
click at [292, 215] on textarea "Vaatasin maksetingimused üle ning hetkel tuleb siiski kogu reisi maksumus tuleb…" at bounding box center [359, 215] width 281 height 49
drag, startPoint x: 348, startPoint y: 214, endPoint x: 329, endPoint y: 216, distance: 19.9
click at [329, 216] on textarea "Vaatasin maksetingimused üle ning hetkel tuleb siiski kogu reisi maksumus tasud…" at bounding box center [359, 215] width 281 height 49
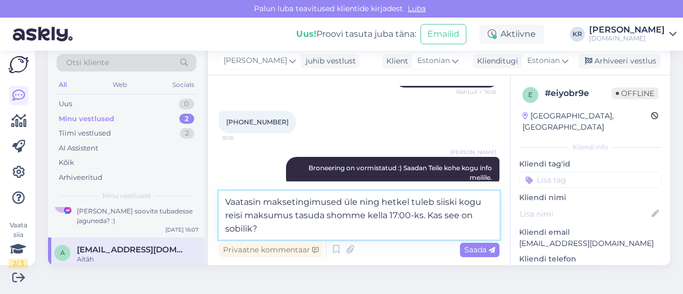
type textarea "Vaatasin maksetingimused üle ning hetkel tuleb siiski kogu reisi maksumus tasud…"
click at [382, 223] on textarea "Vaatasin maksetingimused üle ning hetkel tuleb siiski kogu reisi maksumus tasud…" at bounding box center [359, 215] width 281 height 49
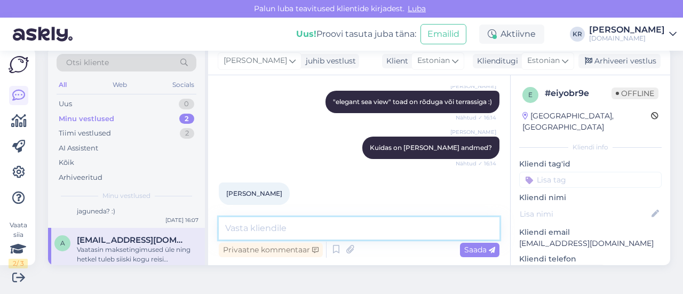
scroll to position [2233, 0]
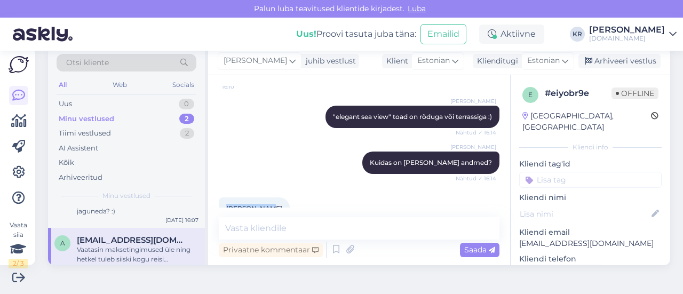
drag, startPoint x: 239, startPoint y: 172, endPoint x: 222, endPoint y: 172, distance: 16.5
click at [222, 197] on div "[PERSON_NAME] 16:14" at bounding box center [254, 208] width 71 height 22
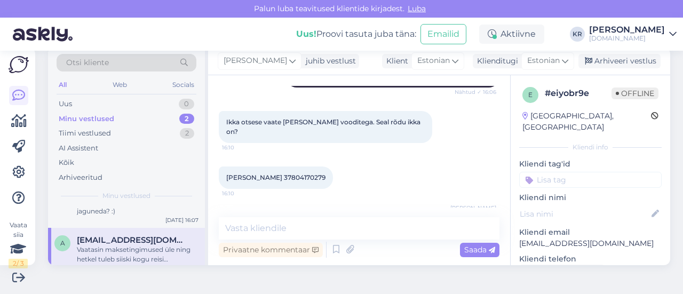
scroll to position [2073, 0]
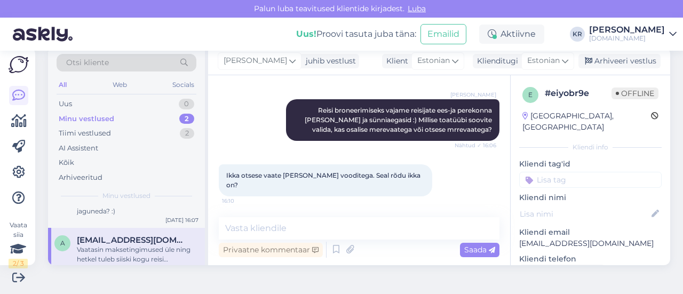
drag, startPoint x: 266, startPoint y: 190, endPoint x: 225, endPoint y: 193, distance: 41.2
click at [224, 220] on div "[PERSON_NAME] 37804170279 16:10" at bounding box center [276, 231] width 114 height 22
copy span "[PERSON_NAME]"
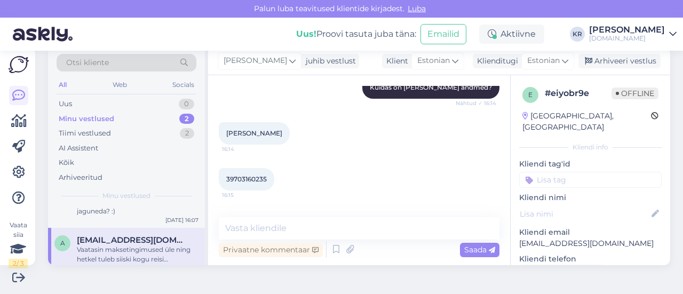
scroll to position [2286, 0]
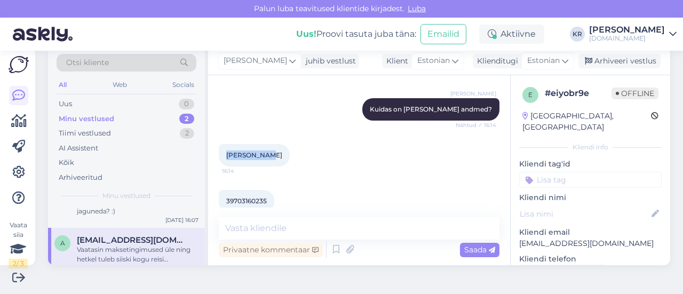
drag, startPoint x: 264, startPoint y: 114, endPoint x: 228, endPoint y: 119, distance: 35.5
click at [228, 144] on div "[PERSON_NAME] 16:14" at bounding box center [254, 155] width 71 height 22
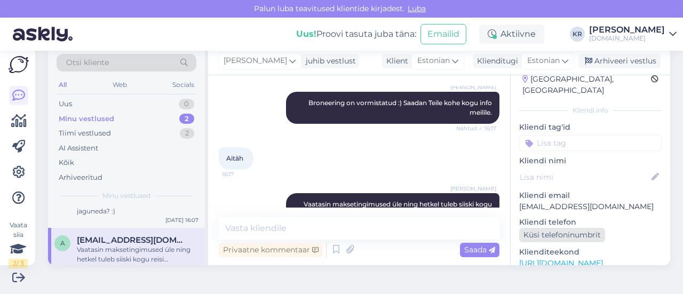
scroll to position [53, 0]
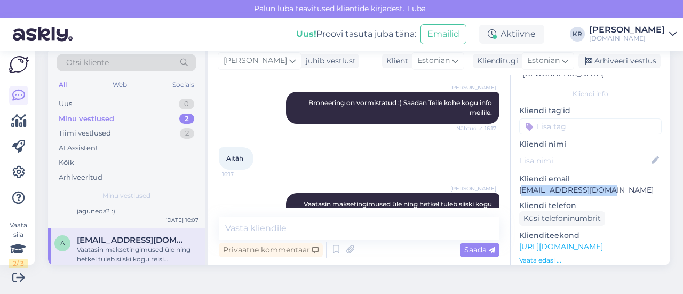
drag, startPoint x: 588, startPoint y: 180, endPoint x: 515, endPoint y: 181, distance: 72.6
click at [519, 185] on p "[EMAIL_ADDRESS][DOMAIN_NAME]" at bounding box center [590, 190] width 142 height 11
drag, startPoint x: 521, startPoint y: 178, endPoint x: 601, endPoint y: 177, distance: 80.6
click at [605, 185] on p "[EMAIL_ADDRESS][DOMAIN_NAME]" at bounding box center [590, 190] width 142 height 11
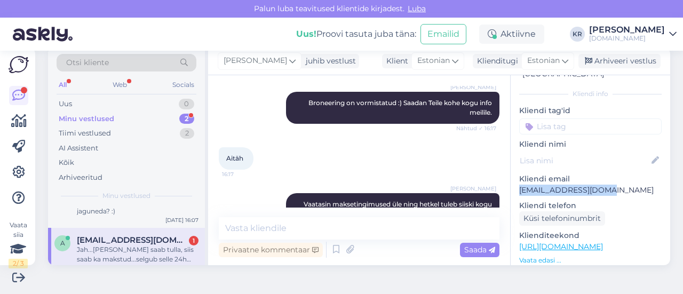
scroll to position [2715, 0]
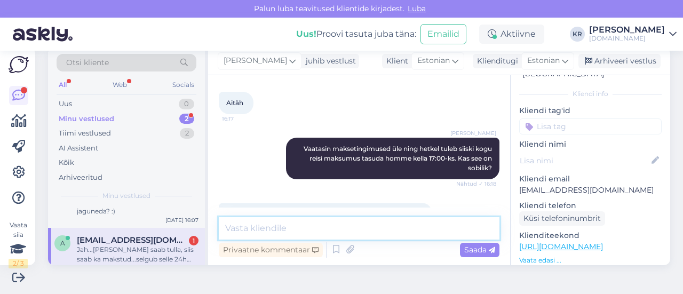
click at [359, 228] on textarea at bounding box center [359, 228] width 281 height 22
type textarea "Teeme nii :)"
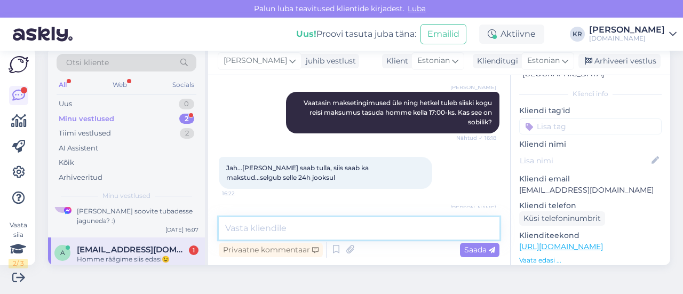
scroll to position [2807, 0]
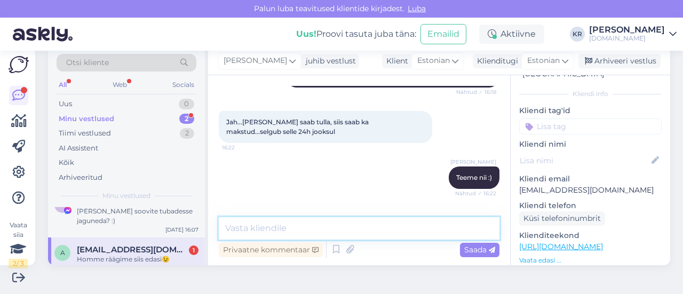
click at [325, 221] on textarea at bounding box center [359, 228] width 281 height 22
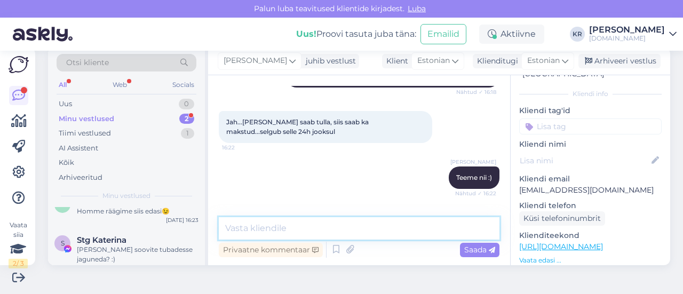
type textarea "T"
type textarea "K"
type textarea "Info on saadetud meilile :)"
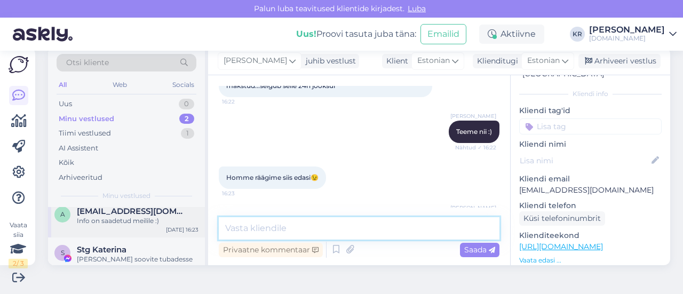
scroll to position [0, 0]
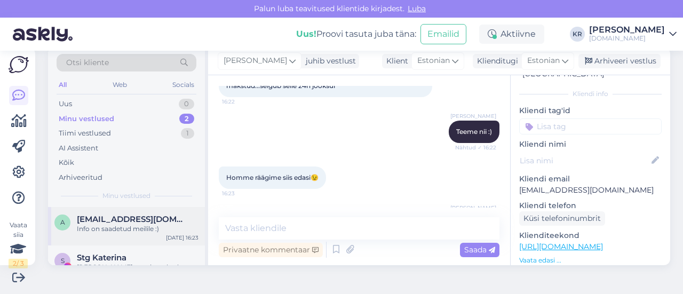
click at [142, 231] on div "Info on saadetud meilile :)" at bounding box center [138, 229] width 122 height 10
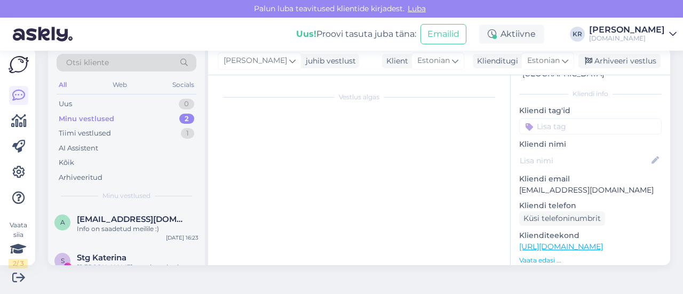
scroll to position [2853, 0]
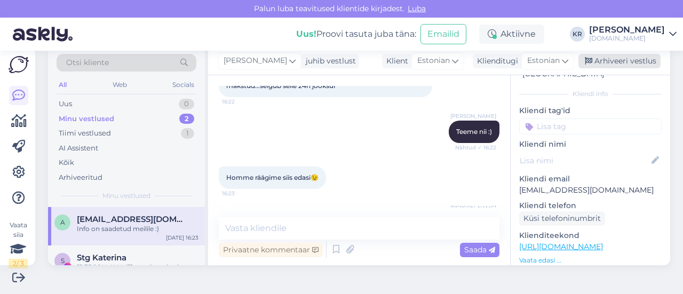
click at [600, 66] on div "Arhiveeri vestlus" at bounding box center [619, 61] width 82 height 14
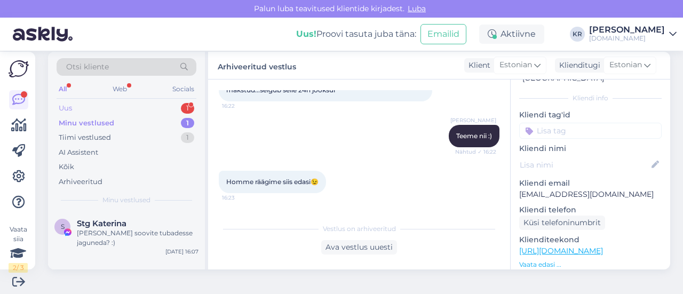
scroll to position [0, 0]
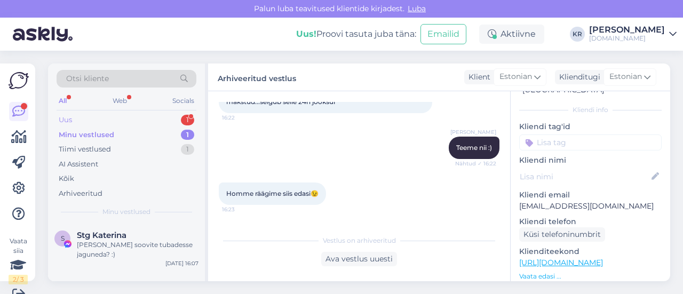
click at [89, 121] on div "Uus 1" at bounding box center [127, 120] width 140 height 15
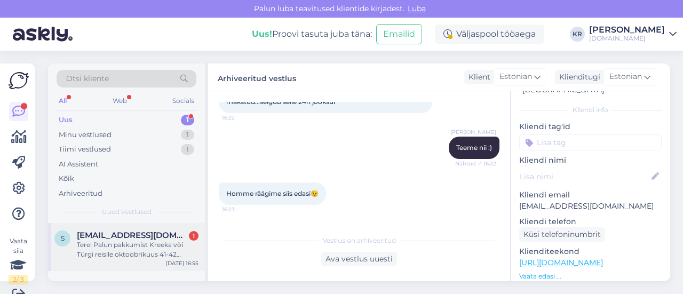
click at [147, 246] on div "Tere! Palun pakkumist Kreeka või Türgi reisile oktoobrikuus 41-42 nädalal. Soov…" at bounding box center [138, 249] width 122 height 19
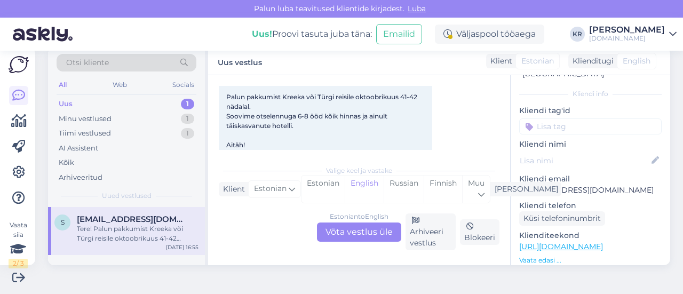
scroll to position [103, 0]
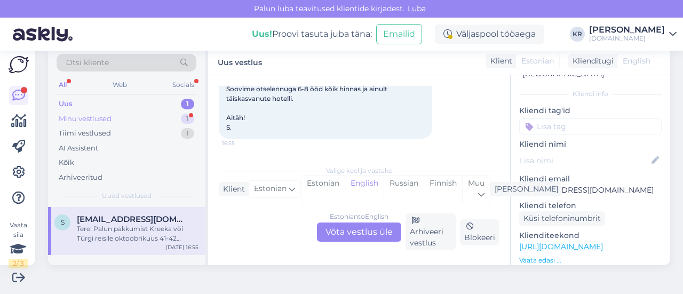
click at [133, 117] on div "Minu vestlused 1" at bounding box center [127, 119] width 140 height 15
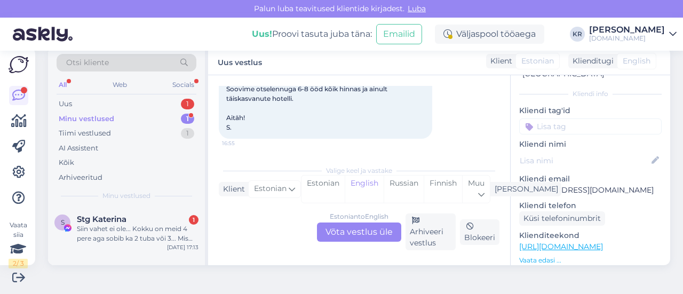
click at [132, 115] on div "Minu vestlused 1" at bounding box center [127, 119] width 140 height 15
click at [143, 234] on div "Siin vahet ei ole... Kokku on meid 4 pere aga sobib ka 2 tuba või 3... Mis odav…" at bounding box center [138, 233] width 122 height 19
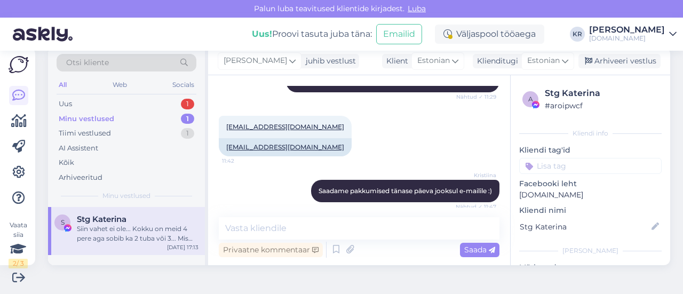
scroll to position [471, 0]
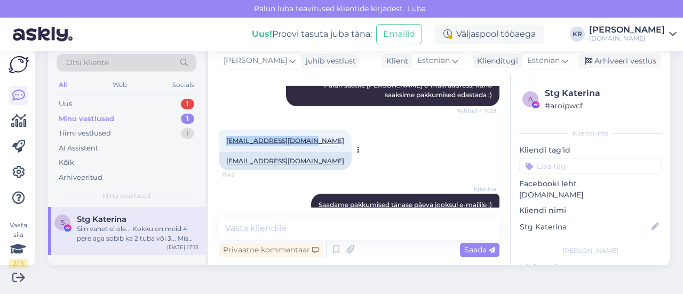
drag, startPoint x: 266, startPoint y: 147, endPoint x: 239, endPoint y: 141, distance: 27.7
click at [221, 144] on div "[EMAIL_ADDRESS][DOMAIN_NAME] 11:42" at bounding box center [285, 141] width 133 height 22
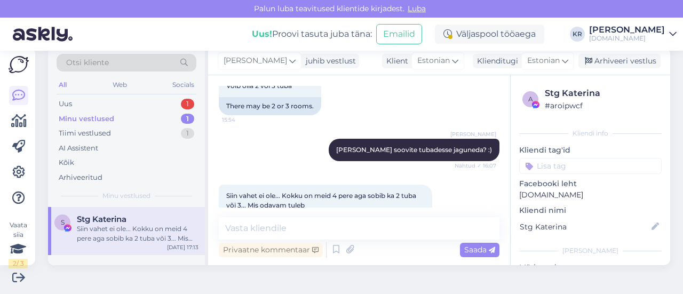
scroll to position [951, 0]
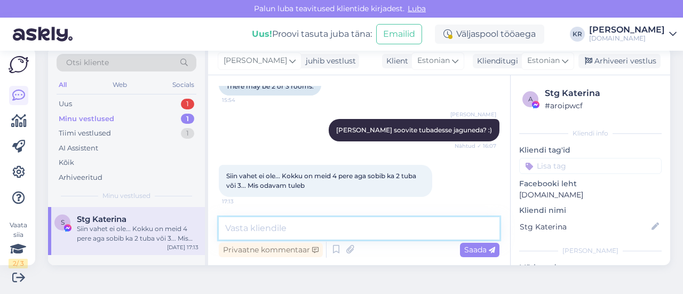
click at [294, 223] on textarea at bounding box center [359, 228] width 281 height 22
type textarea "Ja mitme öisest reisist olete huvitatud? :)"
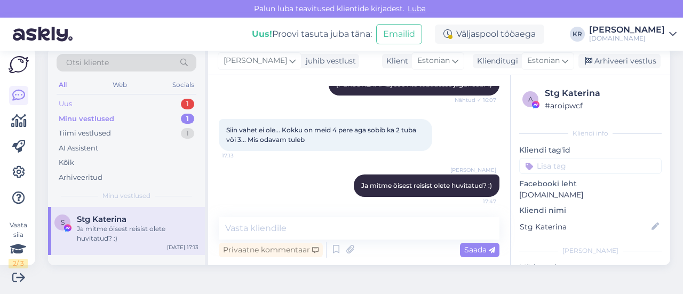
click at [117, 105] on div "Uus 1" at bounding box center [127, 104] width 140 height 15
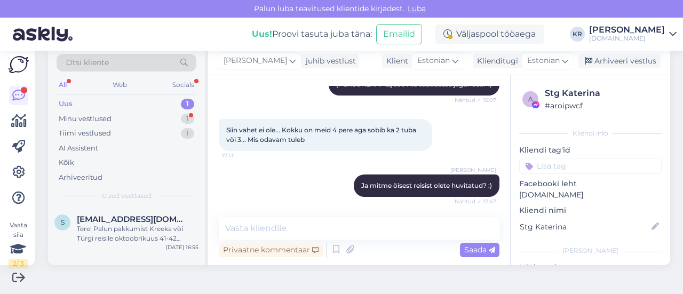
scroll to position [1043, 0]
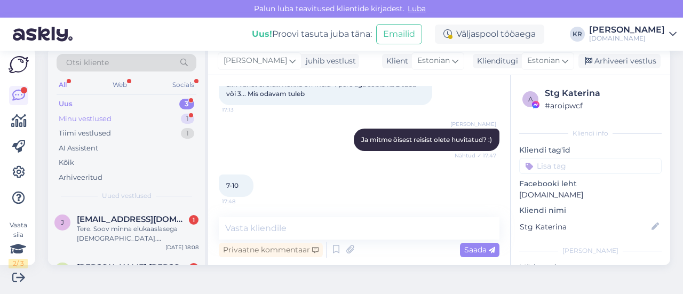
click at [141, 117] on div "Minu vestlused 1" at bounding box center [127, 119] width 140 height 15
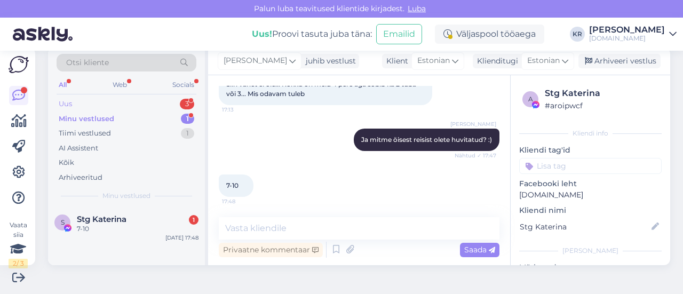
click at [107, 104] on div "Uus 3" at bounding box center [127, 104] width 140 height 15
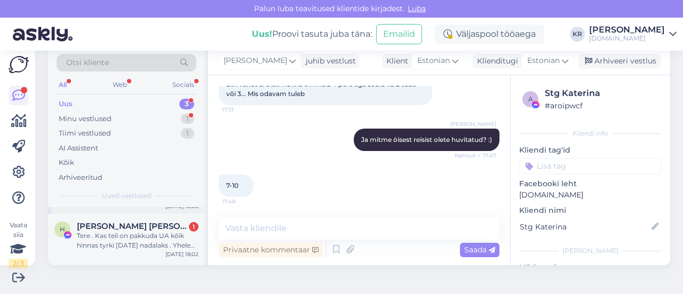
scroll to position [0, 0]
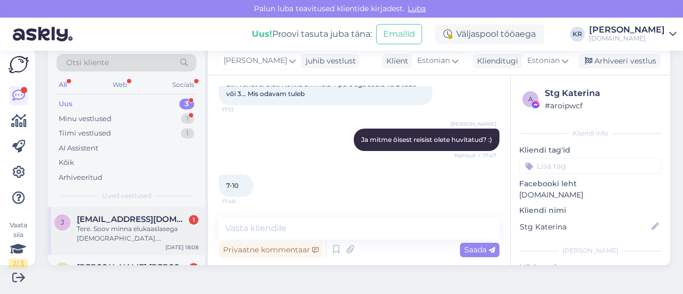
click at [134, 226] on div "Tere. Soov minna elukaaslasega [DEMOGRAPHIC_DATA]. [PERSON_NAME] ajal on seal h…" at bounding box center [138, 233] width 122 height 19
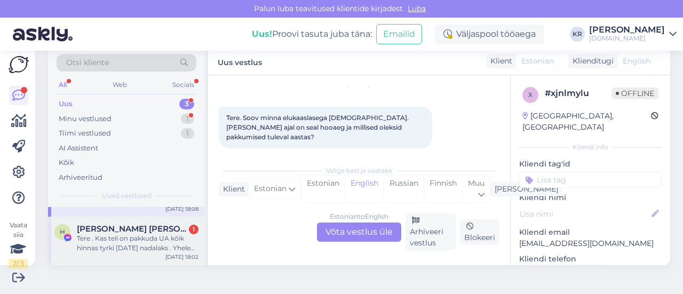
scroll to position [53, 0]
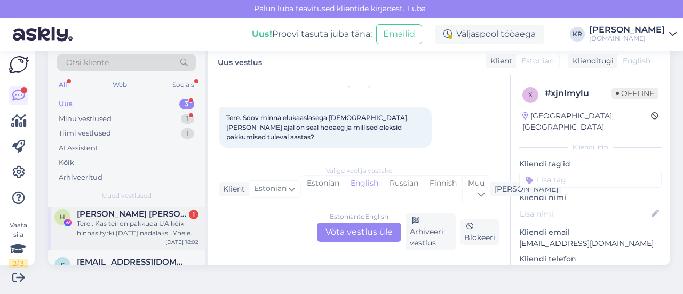
click at [149, 219] on div "Tere . Kas teil on pakkuda UA kõik hinnas tyrki [DATE] nadalaks . Yhele inimese…" at bounding box center [138, 228] width 122 height 19
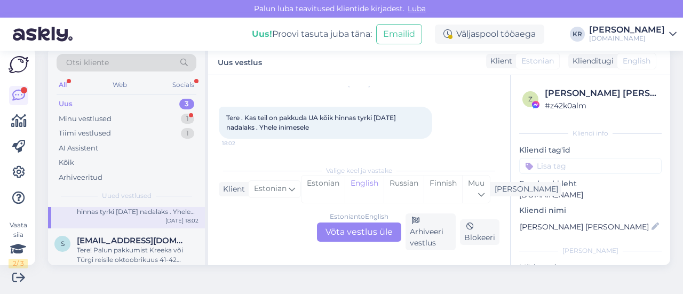
scroll to position [85, 0]
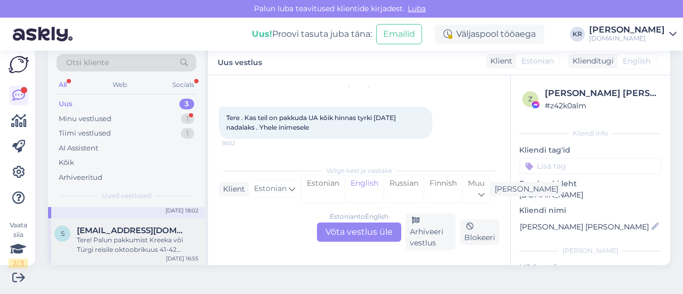
click at [161, 240] on div "Tere! Palun pakkumist Kreeka või Türgi reisile oktoobrikuus 41-42 nädalal. Soov…" at bounding box center [138, 244] width 122 height 19
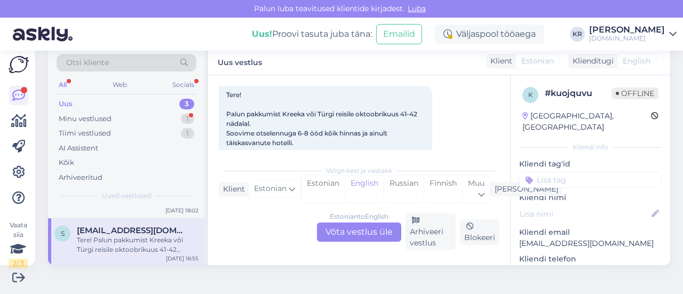
scroll to position [76, 0]
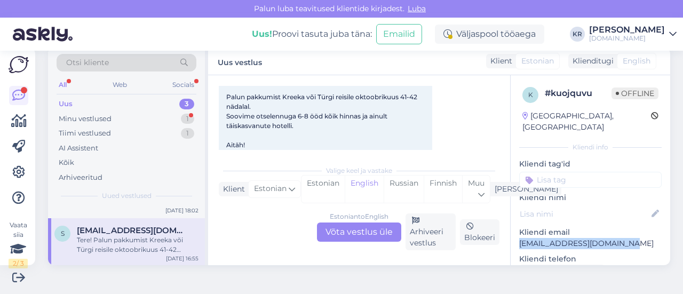
drag, startPoint x: 611, startPoint y: 232, endPoint x: 506, endPoint y: 229, distance: 105.2
click at [353, 234] on div "Estonian to English Võta vestlus üle" at bounding box center [359, 232] width 84 height 19
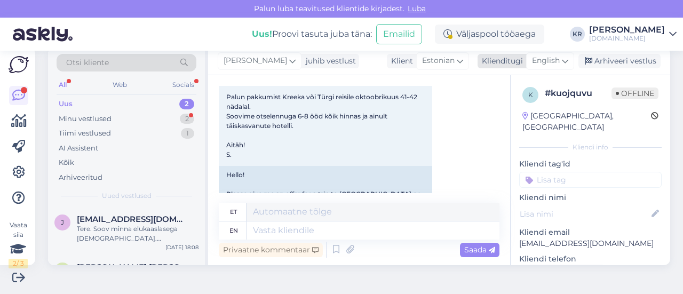
click at [539, 59] on span "English" at bounding box center [546, 61] width 28 height 12
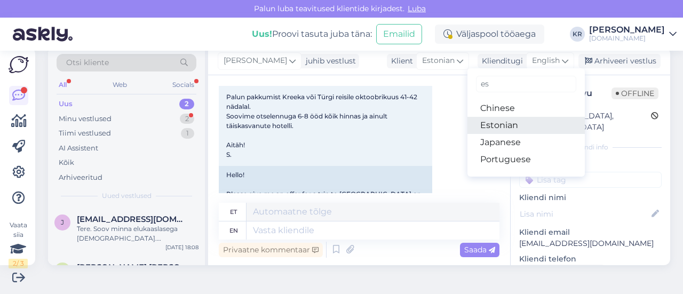
click at [508, 124] on link "Estonian" at bounding box center [525, 125] width 117 height 17
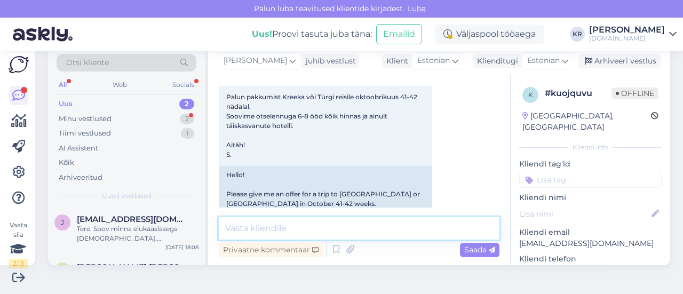
click at [346, 230] on textarea at bounding box center [359, 228] width 281 height 22
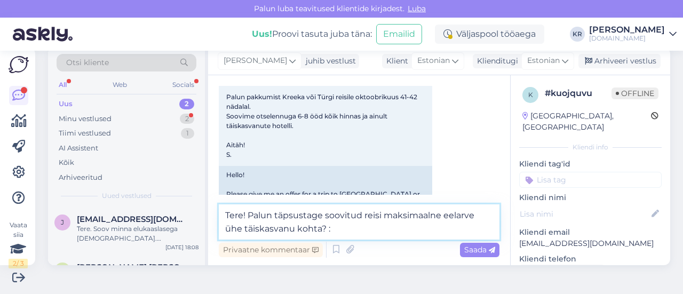
type textarea "Tere! Palun täpsustage soovitud reisi maksimaalne eelarve ühe täiskasvanu kohta…"
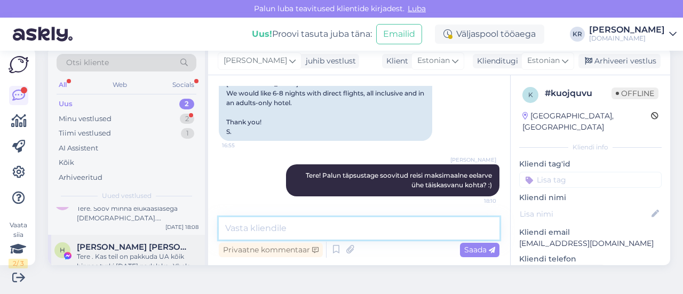
scroll to position [37, 0]
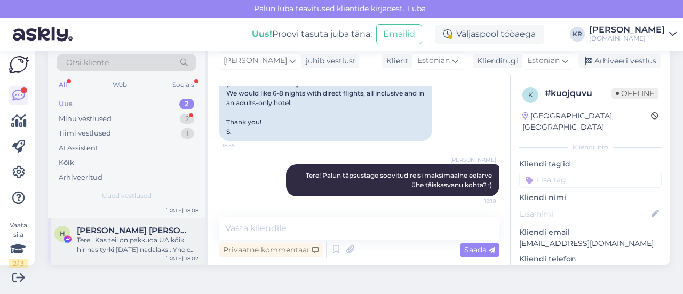
click at [117, 232] on span "[PERSON_NAME] [PERSON_NAME]" at bounding box center [132, 231] width 111 height 10
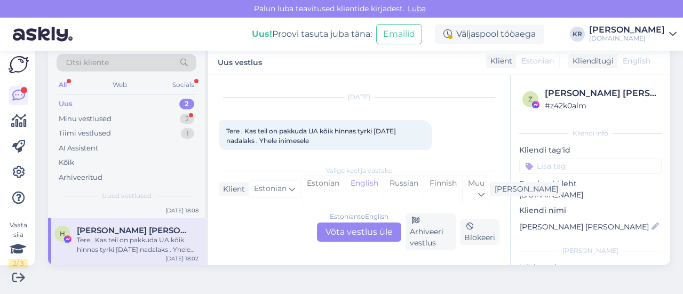
click at [367, 232] on div "Estonian to English Võta vestlus üle" at bounding box center [359, 232] width 84 height 19
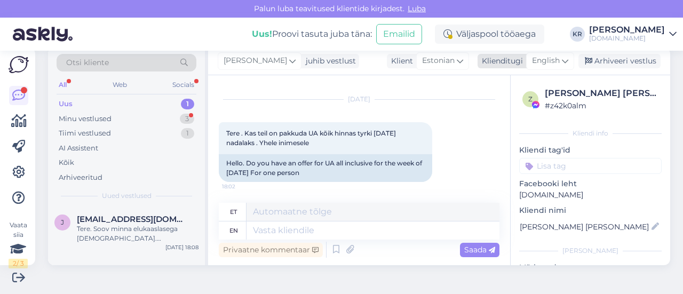
click at [548, 63] on span "English" at bounding box center [546, 61] width 28 height 12
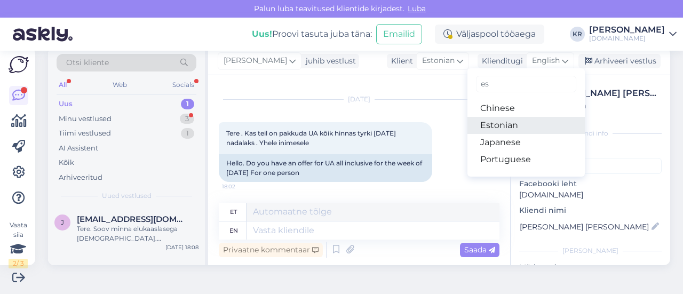
click at [518, 126] on link "Estonian" at bounding box center [525, 125] width 117 height 17
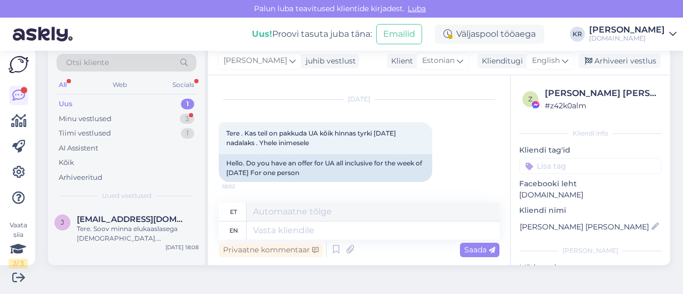
scroll to position [6, 0]
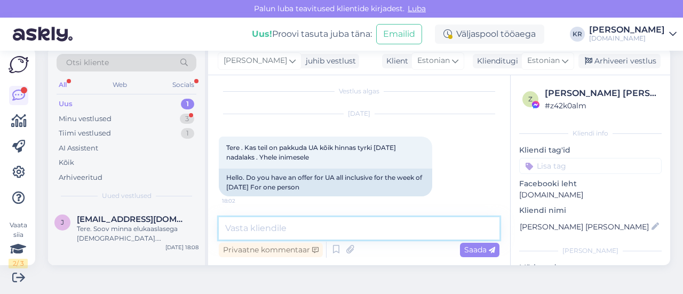
click at [335, 235] on textarea at bounding box center [359, 228] width 281 height 22
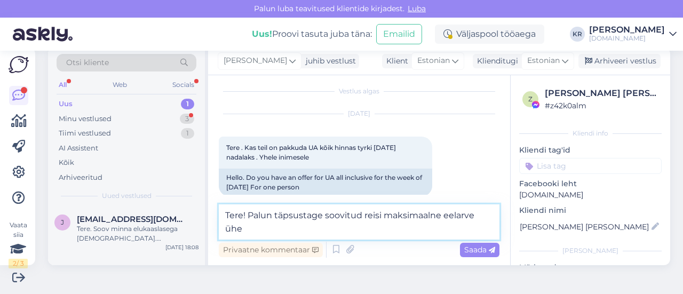
scroll to position [19, 0]
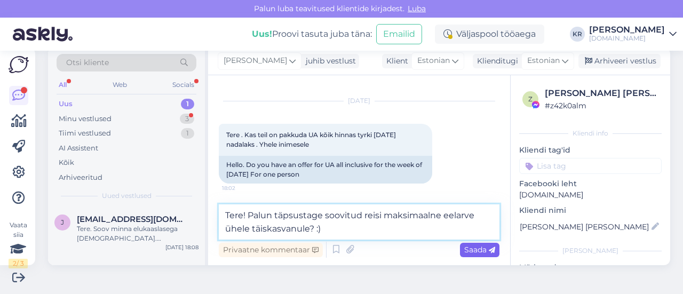
type textarea "Tere! Palun täpsustage soovitud reisi maksimaalne eelarve ühele täiskasvanule? …"
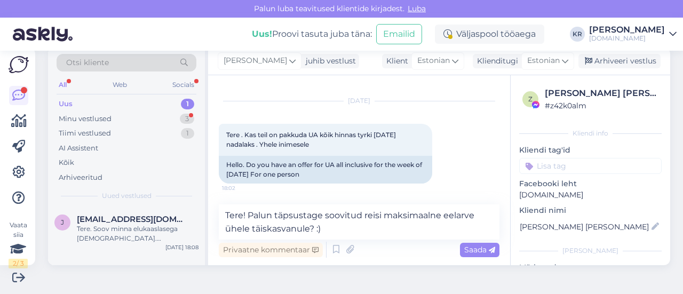
click at [464, 245] on span "Saada" at bounding box center [479, 250] width 31 height 10
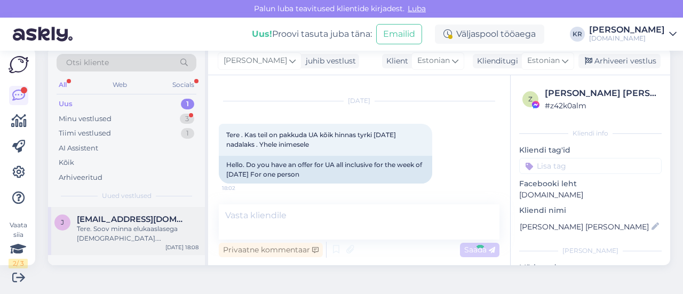
scroll to position [61, 0]
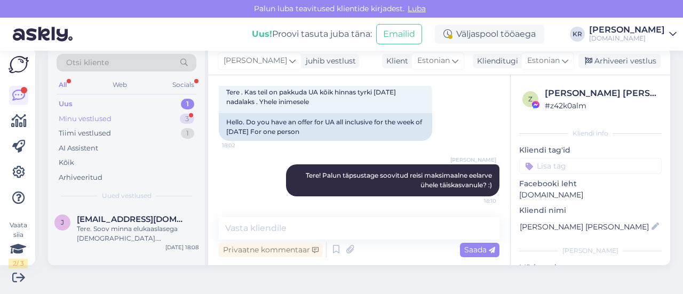
click at [120, 113] on div "Minu vestlused 3" at bounding box center [127, 119] width 140 height 15
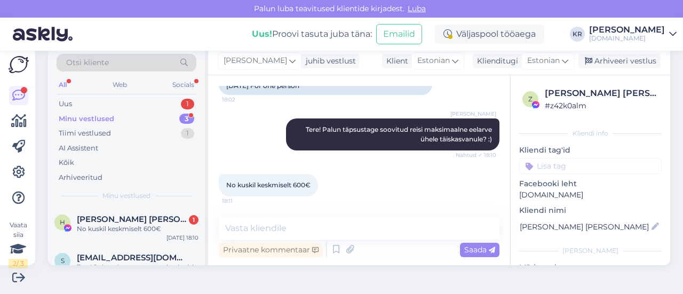
scroll to position [66, 0]
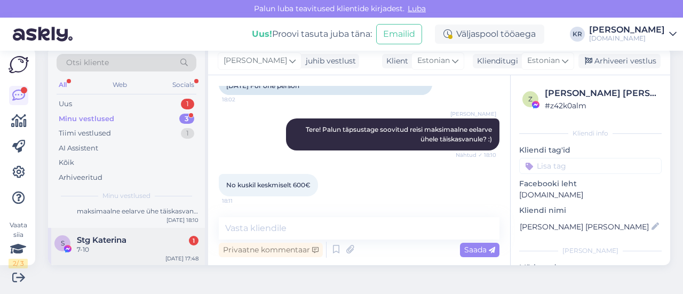
click at [133, 245] on div "7-10" at bounding box center [138, 250] width 122 height 10
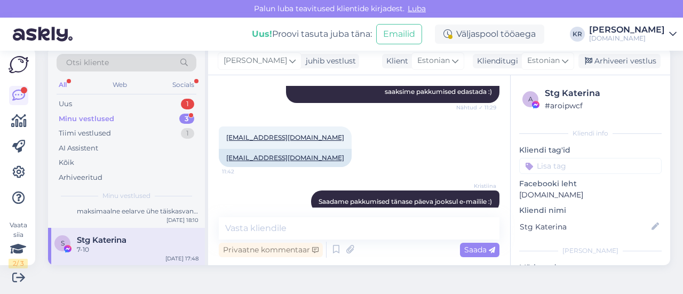
scroll to position [509, 0]
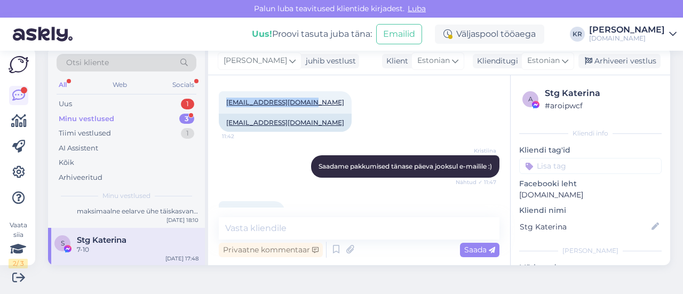
drag, startPoint x: 307, startPoint y: 102, endPoint x: 214, endPoint y: 102, distance: 92.8
click at [213, 102] on div "Vestlus algas [DATE] tere... palju läheks maksma 1 täiskasvanud ja 2 last 10 ja…" at bounding box center [359, 170] width 302 height 190
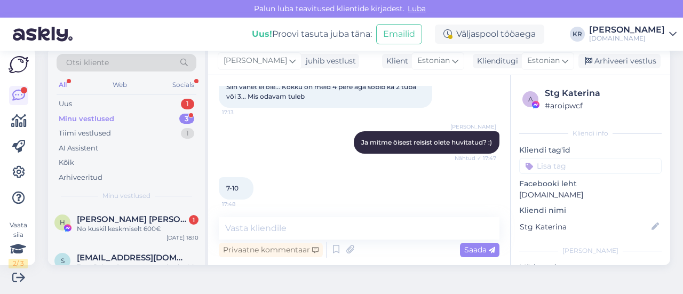
scroll to position [1043, 0]
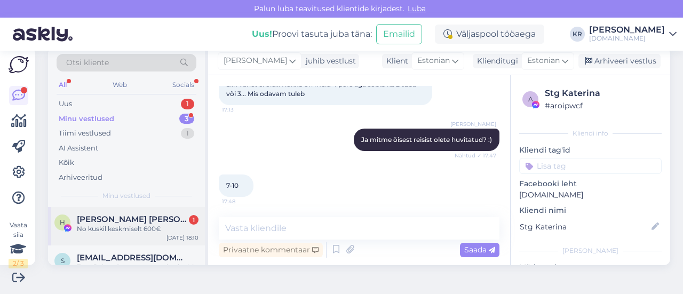
click at [116, 227] on div "No kuskil keskmiselt 600€" at bounding box center [138, 229] width 122 height 10
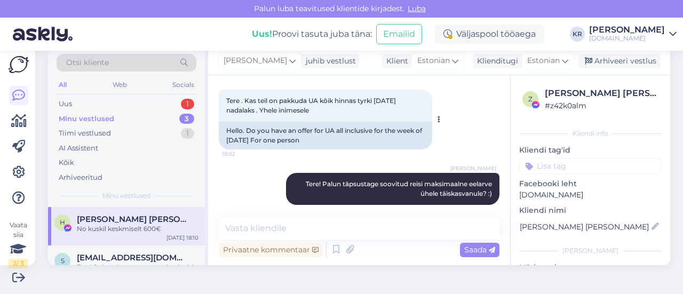
scroll to position [1, 0]
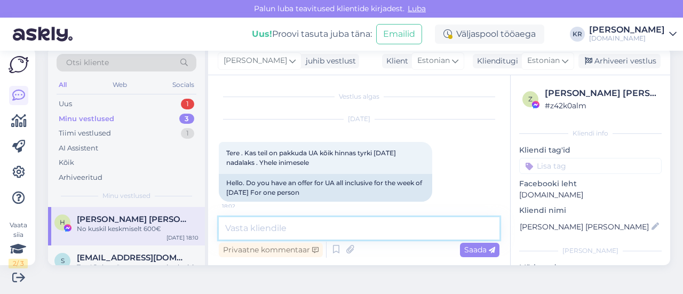
click at [280, 224] on textarea at bounding box center [359, 228] width 281 height 22
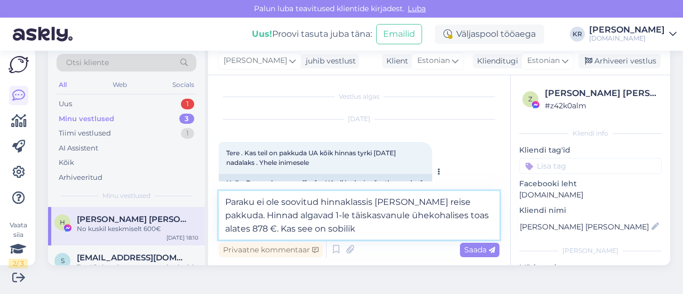
type textarea "Paraku ei ole soovitud hinnaklassis [PERSON_NAME] reise pakkuda. Hinnad algavad…"
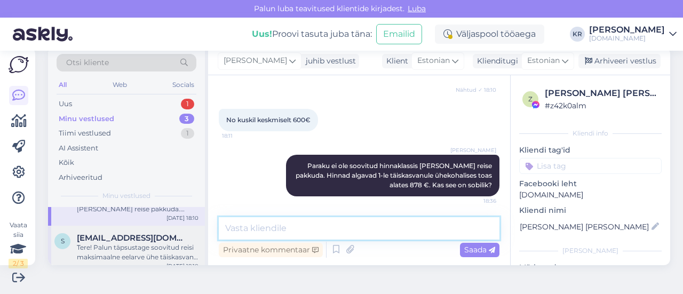
scroll to position [53, 0]
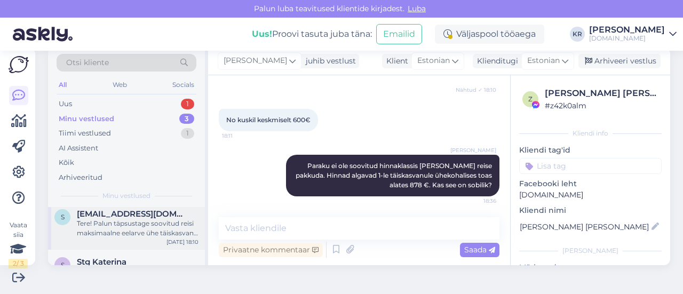
click at [147, 236] on div "Tere! Palun täpsustage soovitud reisi maksimaalne eelarve ühe täiskasvanu kohta…" at bounding box center [138, 228] width 122 height 19
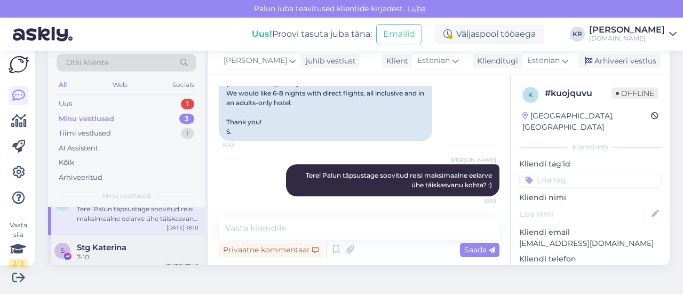
scroll to position [75, 0]
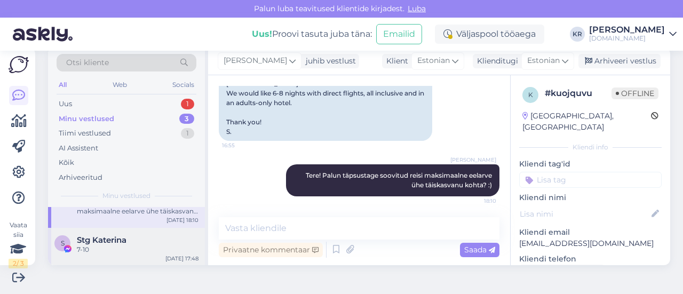
click at [146, 237] on div "Stg Katerina" at bounding box center [138, 240] width 122 height 10
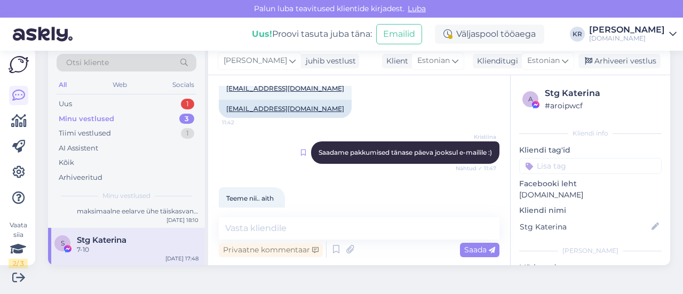
scroll to position [509, 0]
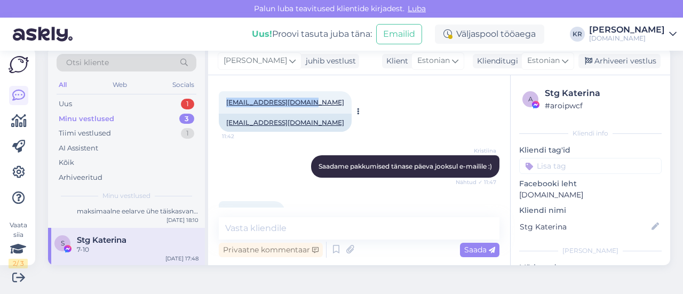
drag, startPoint x: 308, startPoint y: 102, endPoint x: 223, endPoint y: 104, distance: 85.4
click at [223, 104] on div "[EMAIL_ADDRESS][DOMAIN_NAME] 11:42" at bounding box center [285, 102] width 133 height 22
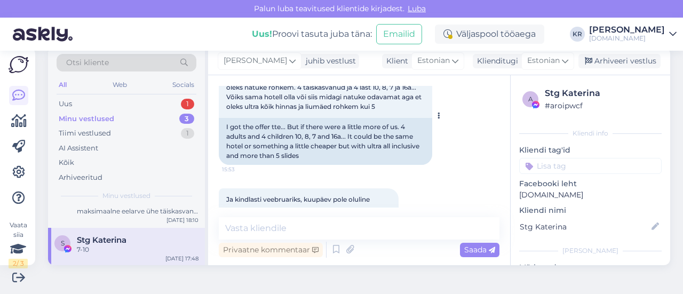
scroll to position [722, 0]
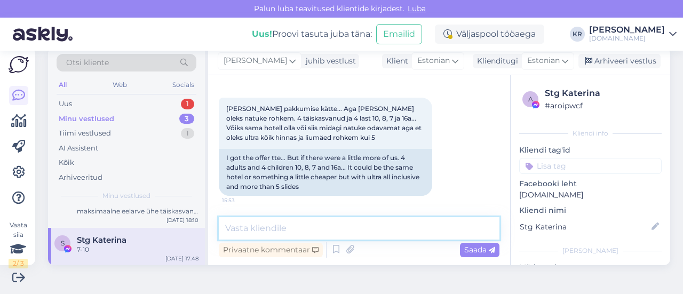
click at [313, 224] on textarea at bounding box center [359, 228] width 281 height 22
type textarea "Saadan pakkumise Teile meilile :)"
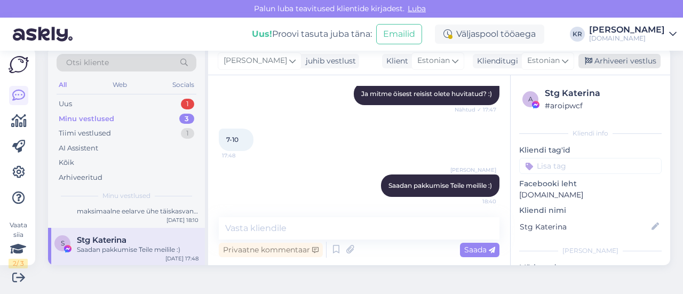
click at [600, 58] on div "Arhiveeri vestlus" at bounding box center [619, 61] width 82 height 14
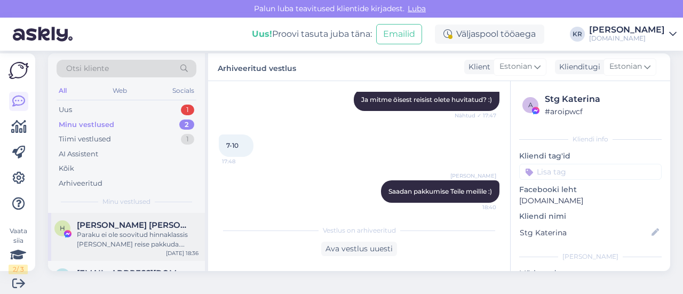
scroll to position [16, 0]
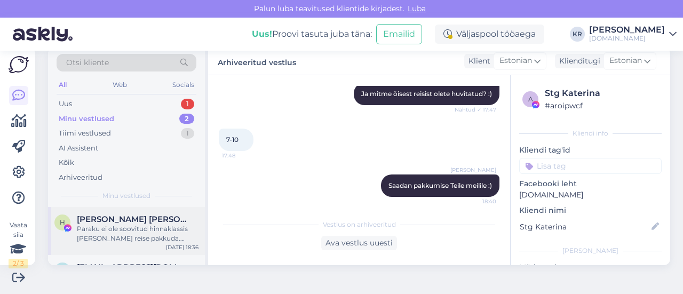
click at [148, 239] on div "Paraku ei ole soovitud hinnaklassis [PERSON_NAME] reise pakkuda. Hinnad algavad…" at bounding box center [138, 233] width 122 height 19
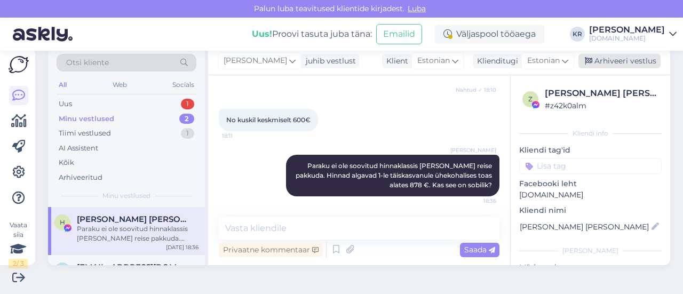
click at [600, 60] on div "Arhiveeri vestlus" at bounding box center [619, 61] width 82 height 14
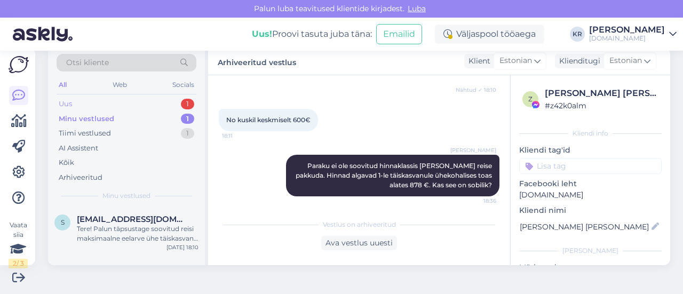
click at [128, 102] on div "Uus 1" at bounding box center [127, 104] width 140 height 15
click at [138, 234] on div "Tere. Soov minna elukaaslasega [DEMOGRAPHIC_DATA]. [PERSON_NAME] ajal on seal h…" at bounding box center [138, 233] width 122 height 19
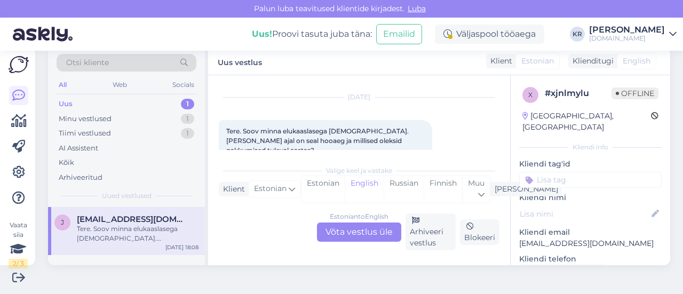
scroll to position [36, 0]
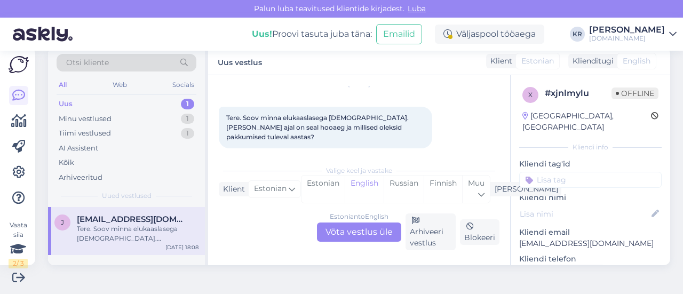
click at [366, 228] on div "Estonian to English Võta vestlus üle" at bounding box center [359, 232] width 84 height 19
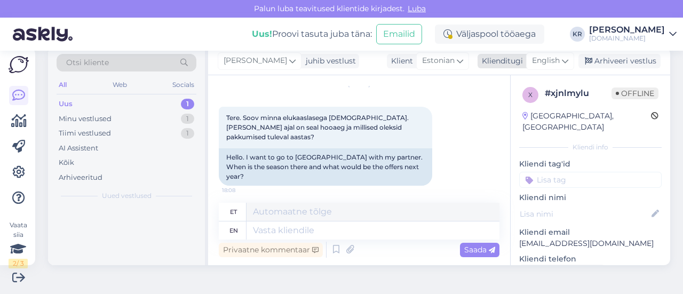
scroll to position [20, 0]
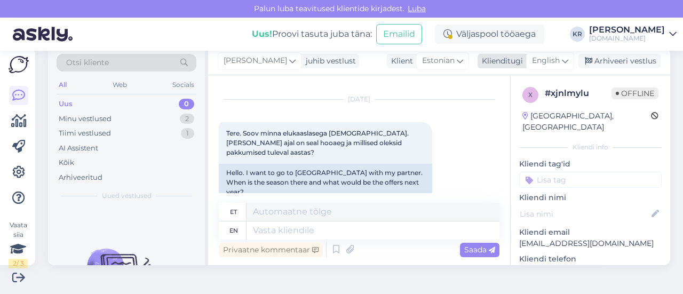
click at [562, 59] on icon at bounding box center [565, 61] width 6 height 12
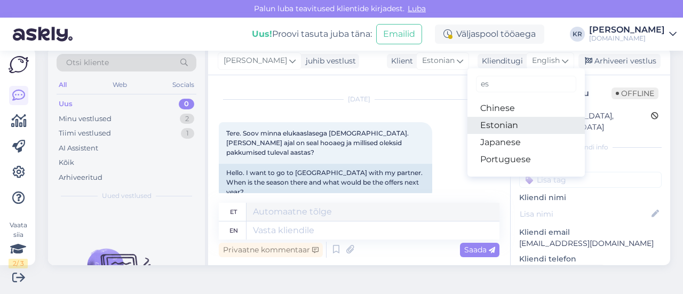
click at [505, 130] on link "Estonian" at bounding box center [525, 125] width 117 height 17
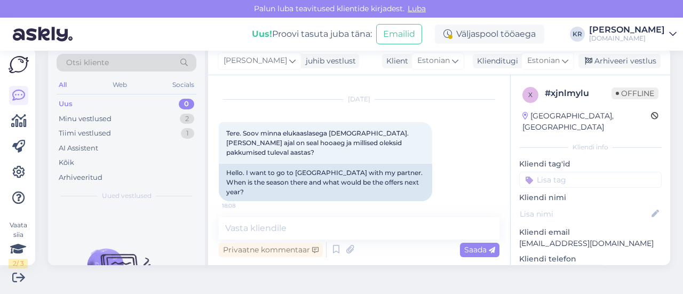
scroll to position [6, 0]
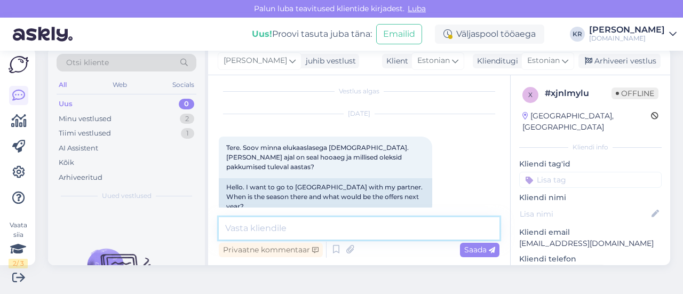
click at [353, 228] on textarea at bounding box center [359, 228] width 281 height 22
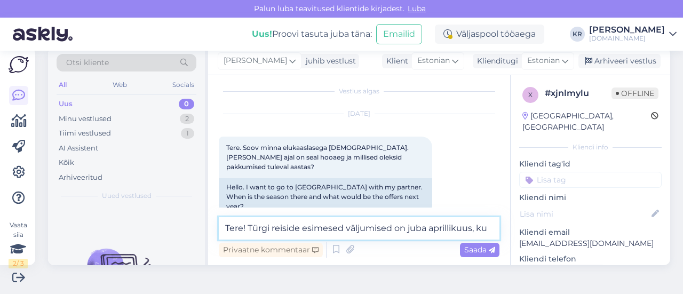
scroll to position [19, 0]
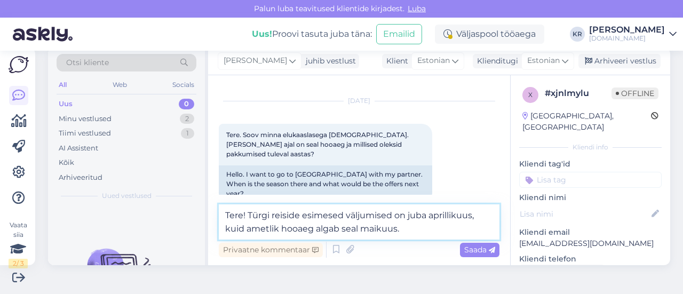
drag, startPoint x: 364, startPoint y: 229, endPoint x: 411, endPoint y: 227, distance: 47.0
click at [411, 227] on textarea "Tere! Türgi reiside esimesed väljumised on juba aprillikuus, kuid ametlik hooae…" at bounding box center [359, 221] width 281 height 35
click at [409, 232] on textarea "Tere! Türgi reiside esimesed väljumised on juba aprillikuus, kuid ametlik hooae…" at bounding box center [359, 221] width 281 height 35
type textarea "Tere! Türgi reiside esimesed väljumised on juba aprillikuus, kuid ametlik hooae…"
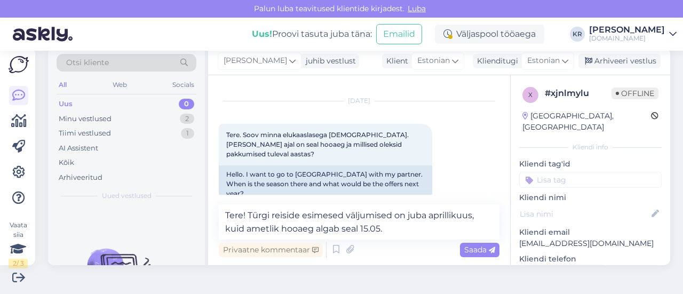
click at [477, 252] on span "Saada" at bounding box center [479, 250] width 31 height 10
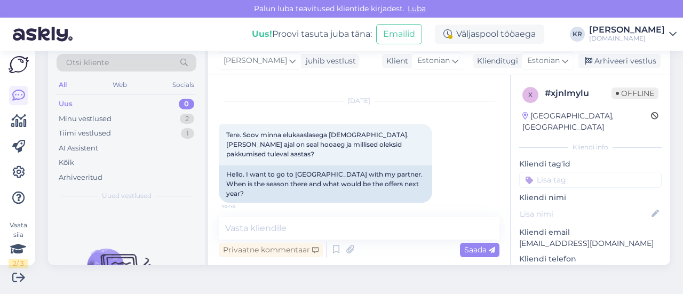
scroll to position [61, 0]
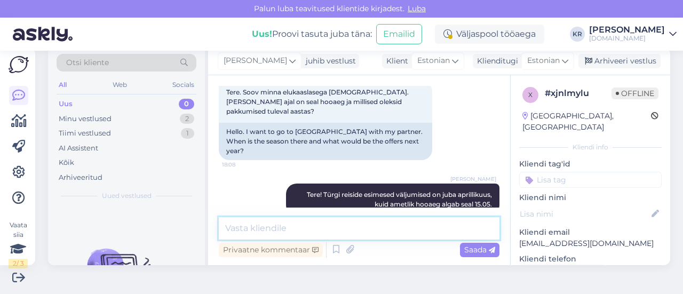
click at [388, 232] on textarea at bounding box center [359, 228] width 281 height 22
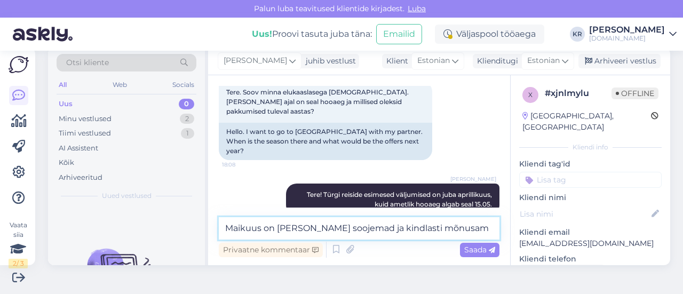
scroll to position [74, 0]
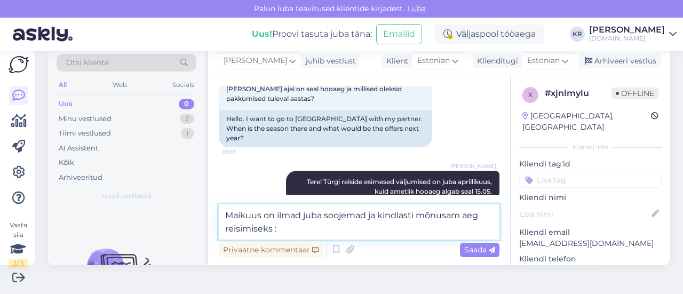
type textarea "Maikuus on ilmad juba soojemad ja kindlasti mõnusam aeg reisimiseks :)"
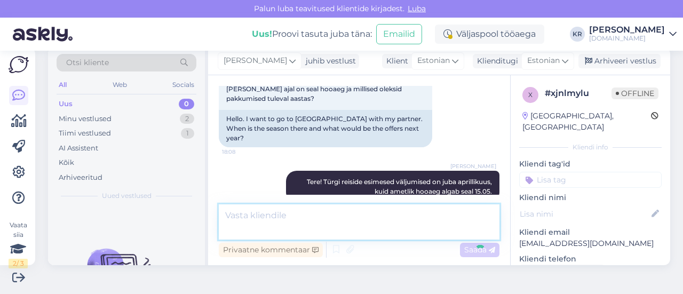
scroll to position [117, 0]
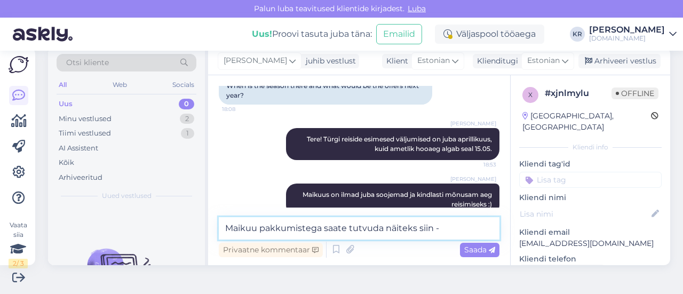
paste textarea "[URL][DOMAIN_NAME][DATE]"
type textarea "Maikuu pakkumistega saate tutvuda näiteks siin - [URL][DOMAIN_NAME][DATE]"
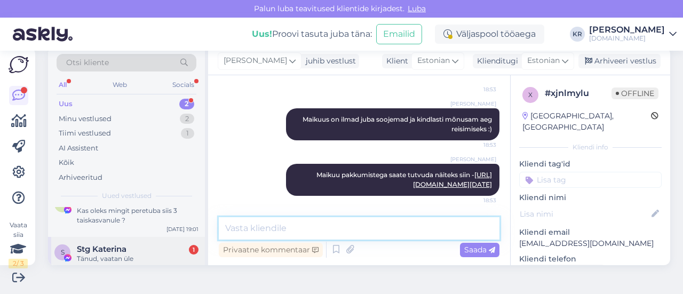
scroll to position [27, 0]
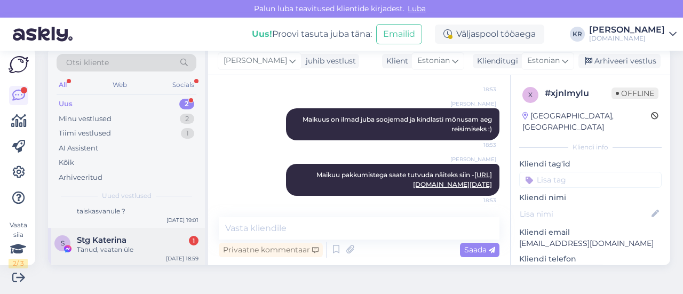
click at [150, 256] on div "S Stg Katerina 1 Tänud, vaatan üle [DATE] 18:59" at bounding box center [126, 247] width 157 height 38
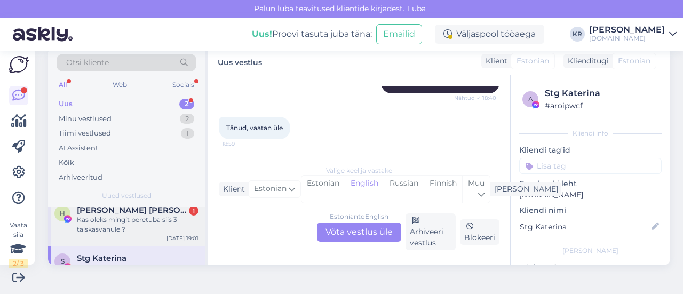
scroll to position [0, 0]
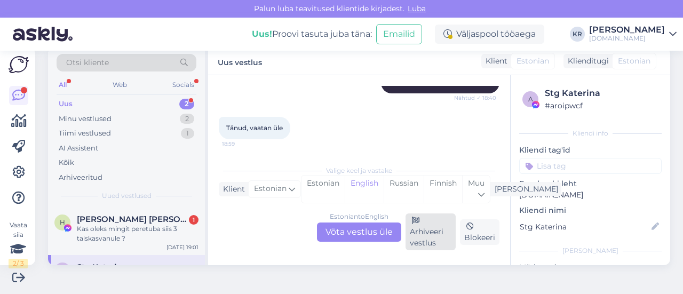
click at [412, 234] on div "Arhiveeri vestlus" at bounding box center [431, 231] width 50 height 37
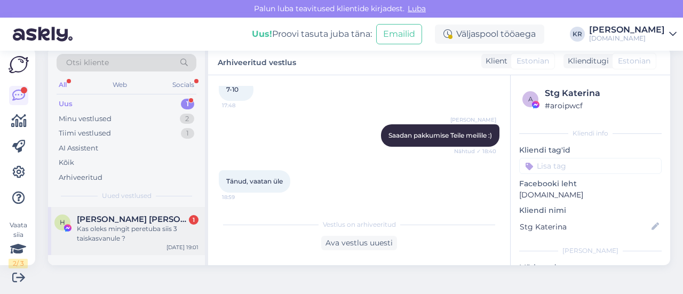
click at [126, 239] on div "Kas oleks mingit peretuba siis 3 taiskasvanule ?" at bounding box center [138, 233] width 122 height 19
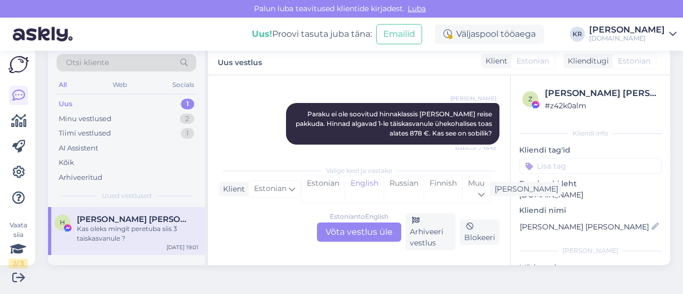
scroll to position [276, 0]
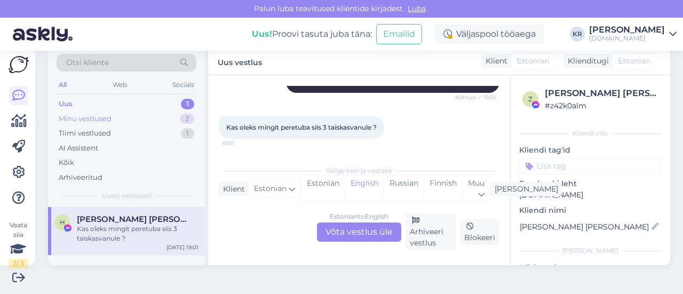
click at [142, 123] on div "Minu vestlused 2" at bounding box center [127, 119] width 140 height 15
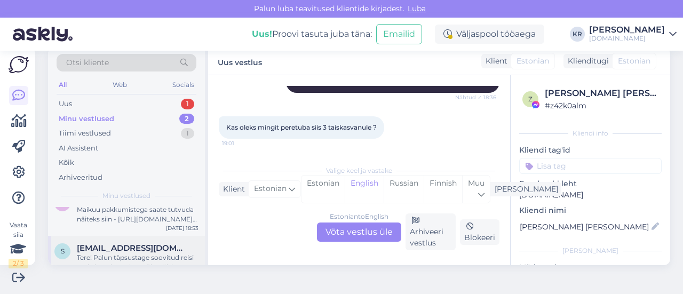
scroll to position [37, 0]
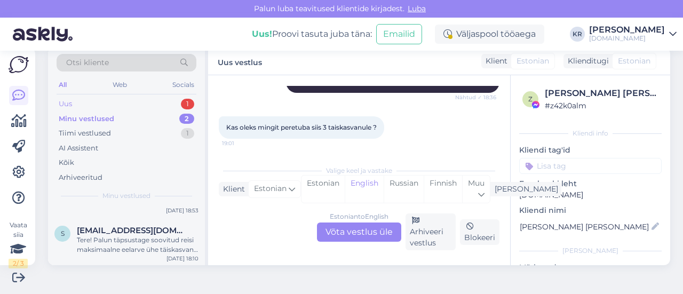
click at [129, 99] on div "Uus 1" at bounding box center [127, 104] width 140 height 15
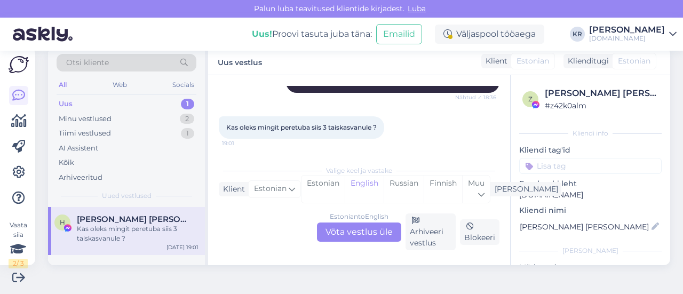
click at [359, 227] on div "Estonian to English Võta vestlus üle" at bounding box center [359, 232] width 84 height 19
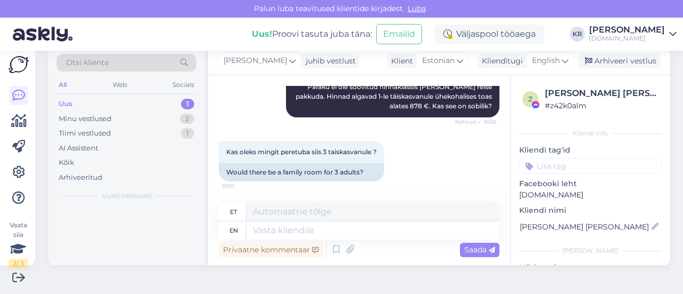
scroll to position [269, 0]
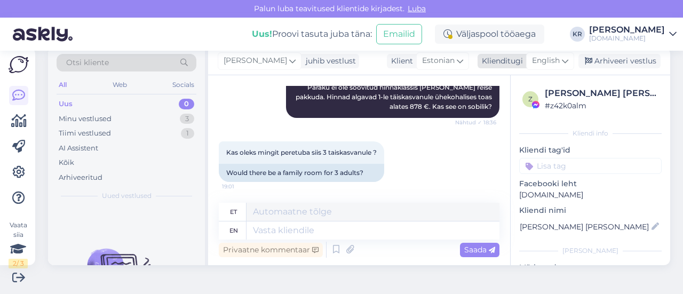
click at [537, 61] on span "English" at bounding box center [546, 61] width 28 height 12
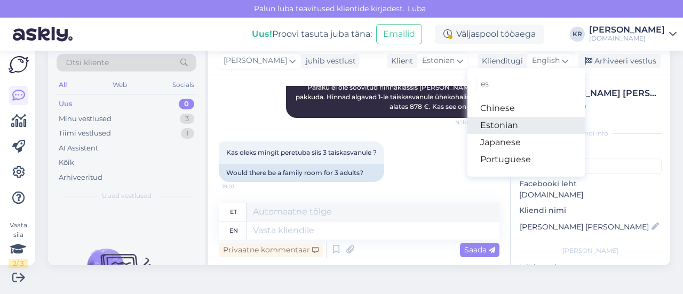
click at [507, 122] on link "Estonian" at bounding box center [525, 125] width 117 height 17
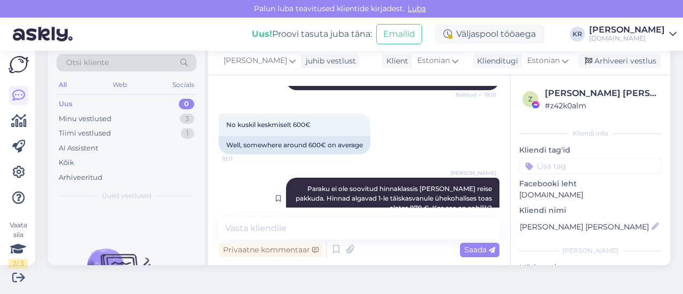
scroll to position [255, 0]
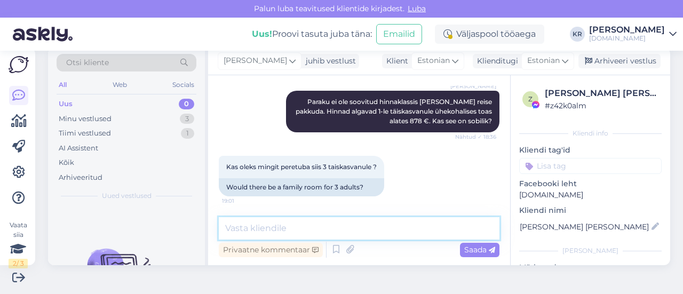
click at [306, 231] on textarea at bounding box center [359, 228] width 281 height 22
paste textarea "[GEOGRAPHIC_DATA] 4 *"
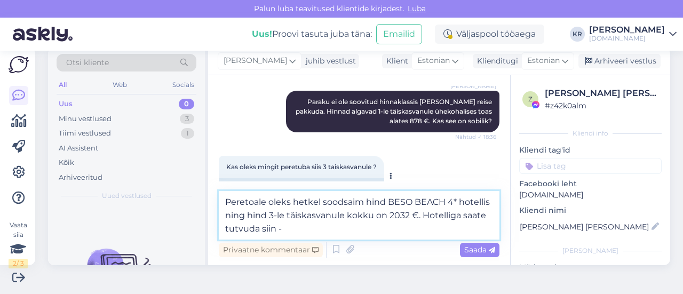
paste textarea "[URL][DOMAIN_NAME]"
type textarea "Peretoale oleks hetkel soodsaim hind BESO BEACH 4* hotellis ning hind 3-le täis…"
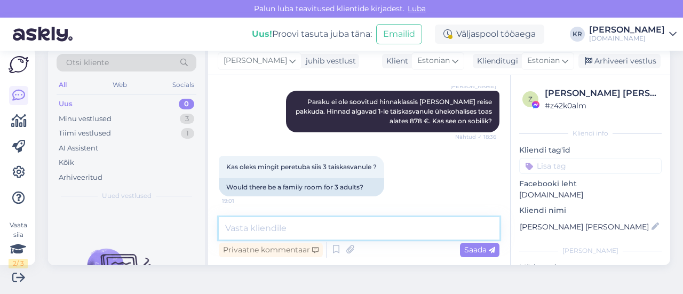
scroll to position [320, 0]
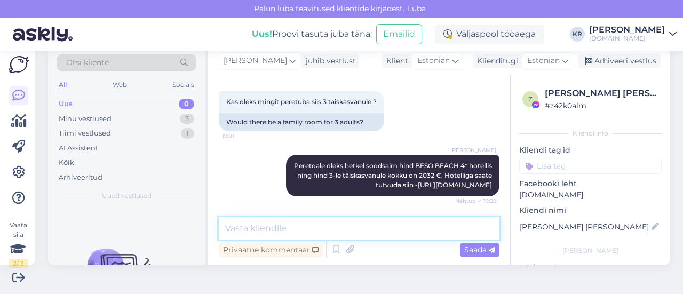
click at [372, 228] on textarea at bounding box center [359, 228] width 281 height 22
type textarea "Kas see pakkumine oleks sobilik?"
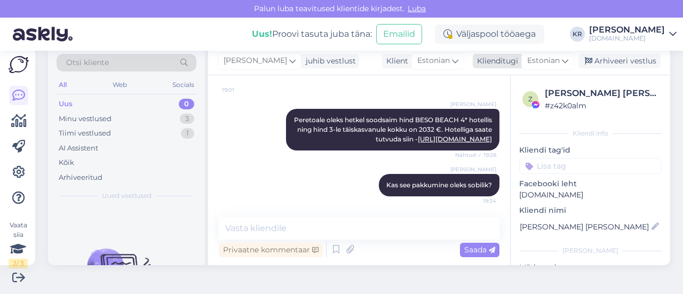
drag, startPoint x: 585, startPoint y: 59, endPoint x: 552, endPoint y: 62, distance: 33.2
click at [585, 59] on div "Arhiveeri vestlus" at bounding box center [619, 61] width 82 height 14
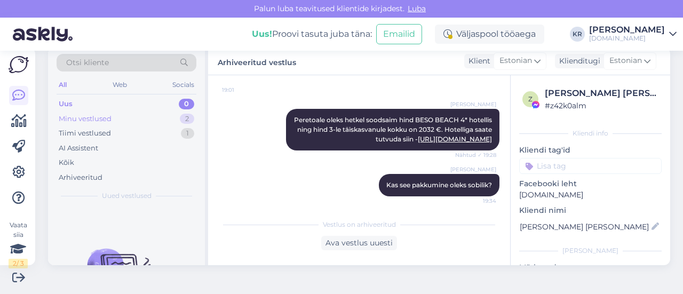
click at [132, 119] on div "Minu vestlused 2" at bounding box center [127, 119] width 140 height 15
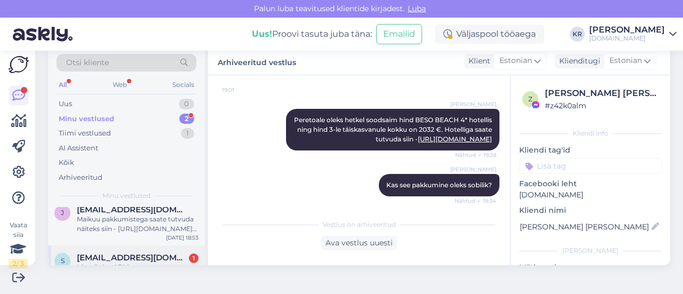
scroll to position [0, 0]
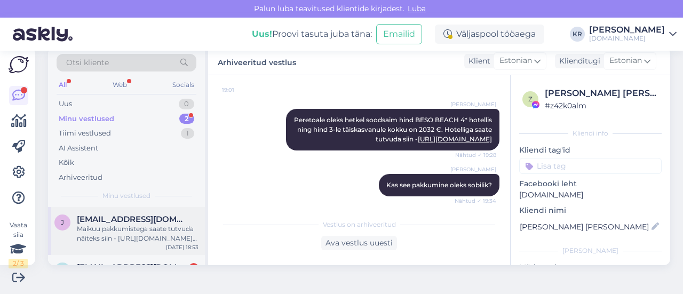
click at [153, 241] on div "Maikuu pakkumistega saate tutvuda näiteks siin - [URL][DOMAIN_NAME][DATE]" at bounding box center [138, 233] width 122 height 19
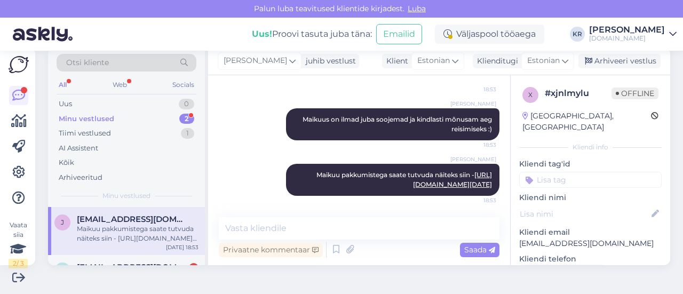
scroll to position [27, 0]
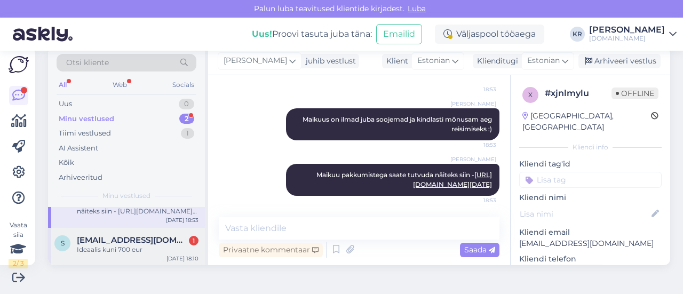
click at [162, 251] on div "Ideaalis kuni 700 eur" at bounding box center [138, 250] width 122 height 10
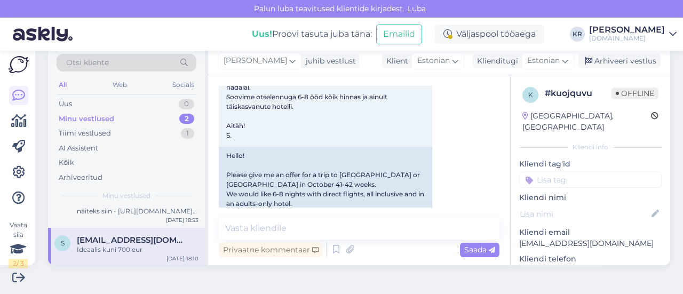
scroll to position [28, 0]
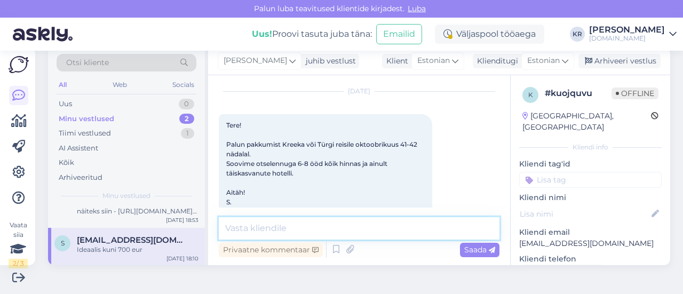
click at [321, 218] on textarea at bounding box center [359, 228] width 281 height 22
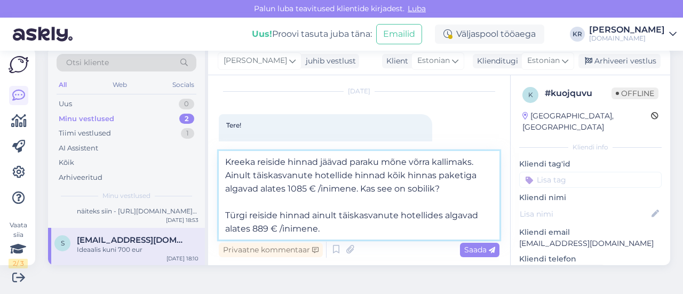
drag, startPoint x: 450, startPoint y: 195, endPoint x: 362, endPoint y: 192, distance: 88.6
click at [362, 192] on textarea "Kreeka reiside hinnad jäävad paraku mõne võrra kallimaks. Ainult täiskasvanute …" at bounding box center [359, 195] width 281 height 89
click at [336, 227] on textarea "Kreeka reiside hinnad jäävad paraku mõne võrra kallimaks. Ainult täiskasvanute …" at bounding box center [359, 195] width 281 height 89
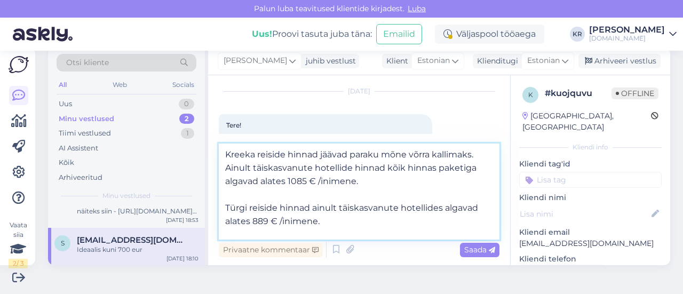
scroll to position [13, 0]
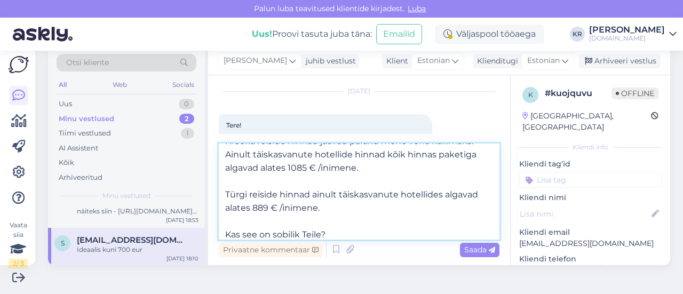
click at [260, 233] on textarea "Kreeka reiside hinnad jäävad paraku mõne võrra kallimaks. Ainult täiskasvanute …" at bounding box center [359, 192] width 281 height 96
click at [386, 232] on textarea "Kreeka reiside hinnad jäävad paraku mõne võrra kallimaks. Ainult täiskasvanute …" at bounding box center [359, 192] width 281 height 96
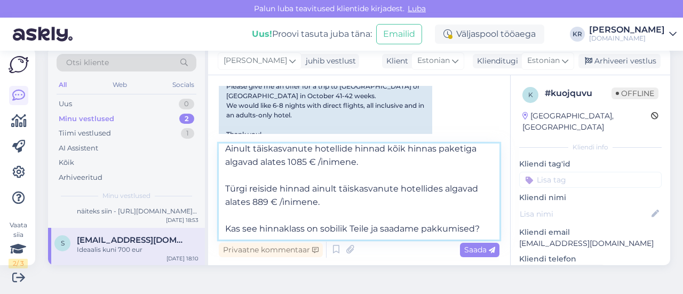
scroll to position [242, 0]
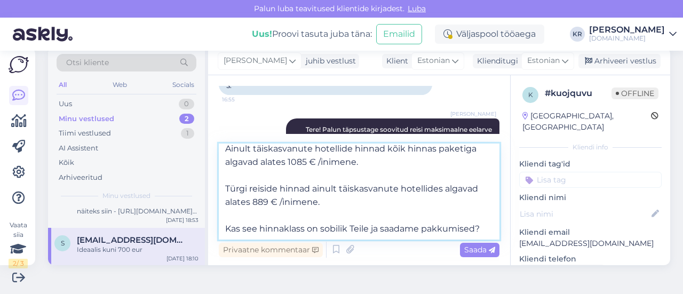
drag, startPoint x: 358, startPoint y: 197, endPoint x: 311, endPoint y: 181, distance: 50.1
click at [311, 181] on textarea "Kreeka reiside hinnad jäävad paraku mõne võrra kallimaks. Ainult täiskasvanute …" at bounding box center [359, 192] width 281 height 96
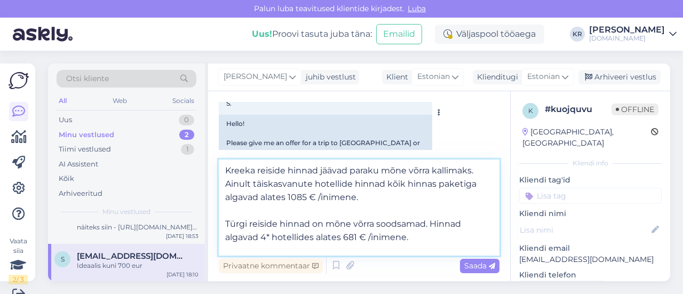
scroll to position [82, 0]
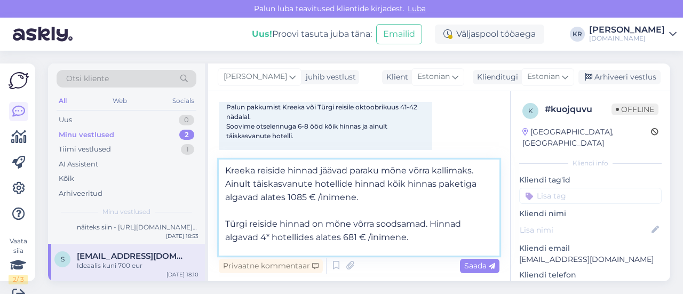
click at [273, 240] on textarea "Kreeka reiside hinnad jäävad paraku mõne võrra kallimaks. Ainult täiskasvanute …" at bounding box center [359, 208] width 281 height 96
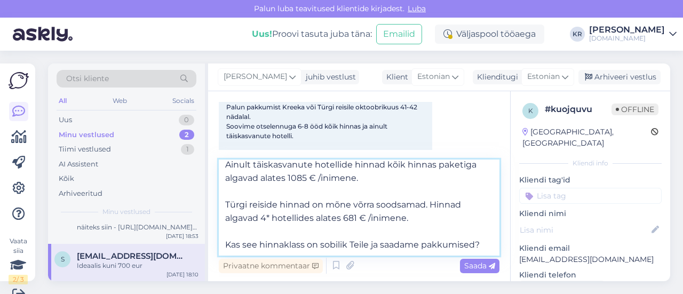
type textarea "Kreeka reiside hinnad jäävad paraku mõne võrra kallimaks. Ainult täiskasvanute …"
click at [478, 267] on span "Saada" at bounding box center [479, 266] width 31 height 10
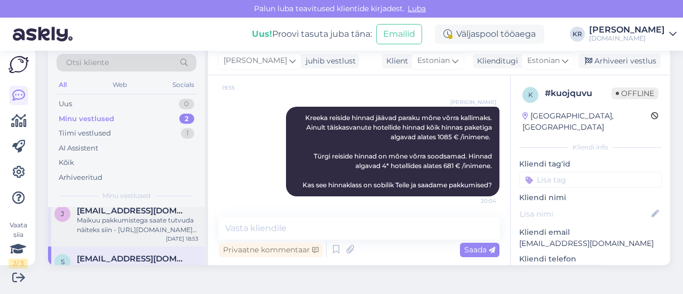
scroll to position [0, 0]
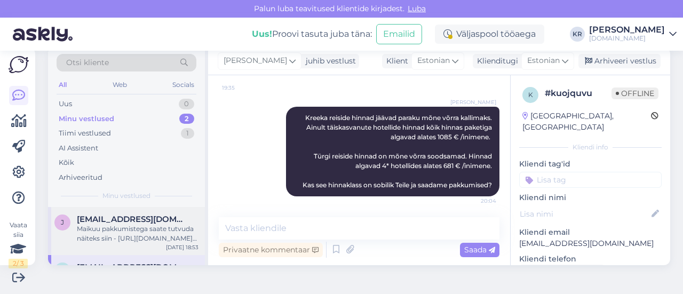
click at [141, 237] on div "Maikuu pakkumistega saate tutvuda näiteks siin - [URL][DOMAIN_NAME][DATE]" at bounding box center [138, 233] width 122 height 19
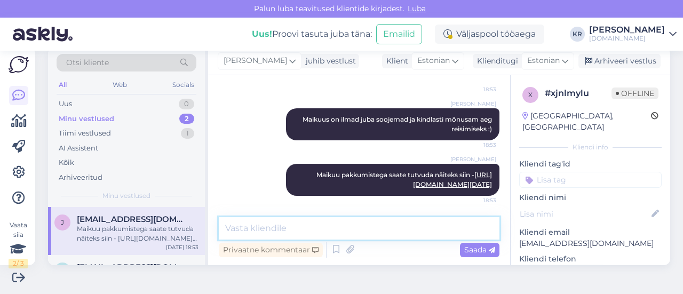
click at [322, 227] on textarea at bounding box center [359, 228] width 281 height 22
type textarea "Kas soovite, et saadame Teile reisipakkumised? :)"
